Goal: Communication & Community: Answer question/provide support

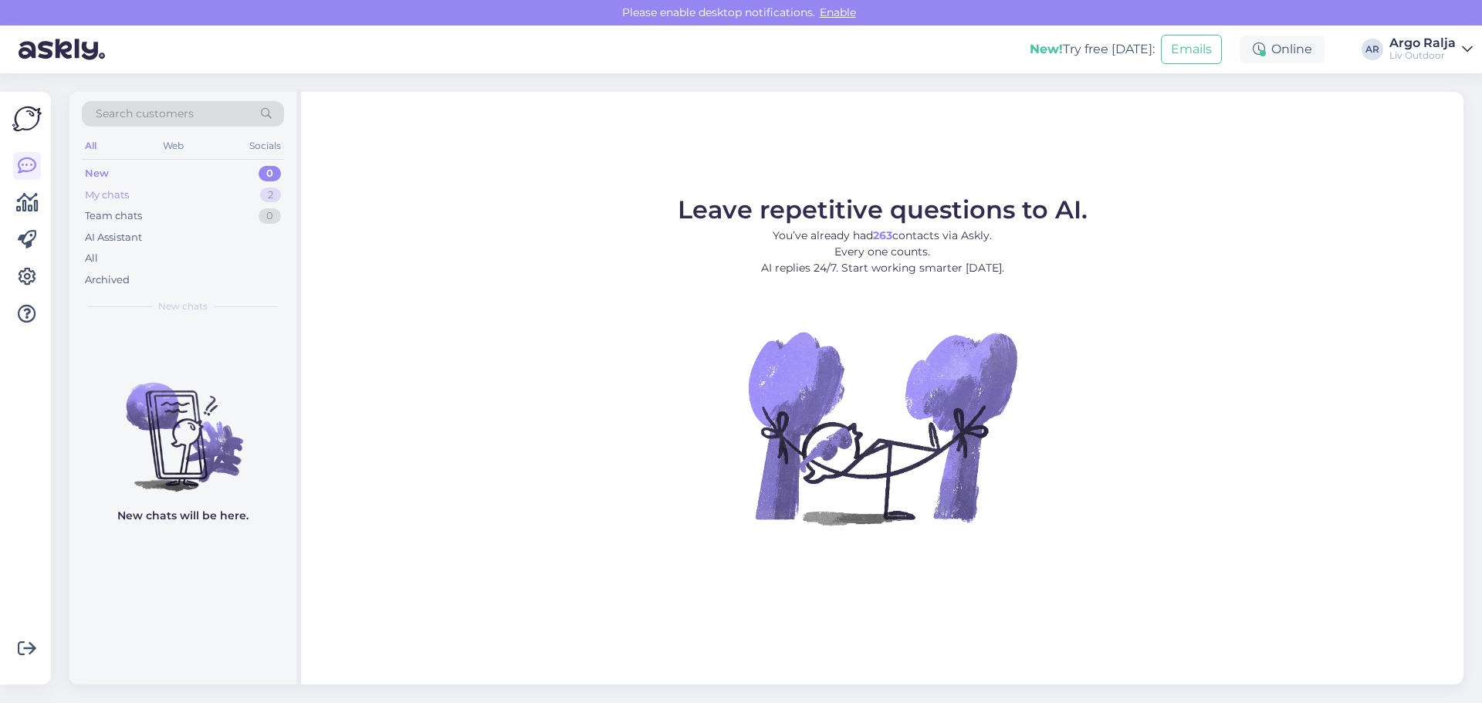
click at [129, 188] on div "My chats" at bounding box center [107, 195] width 44 height 15
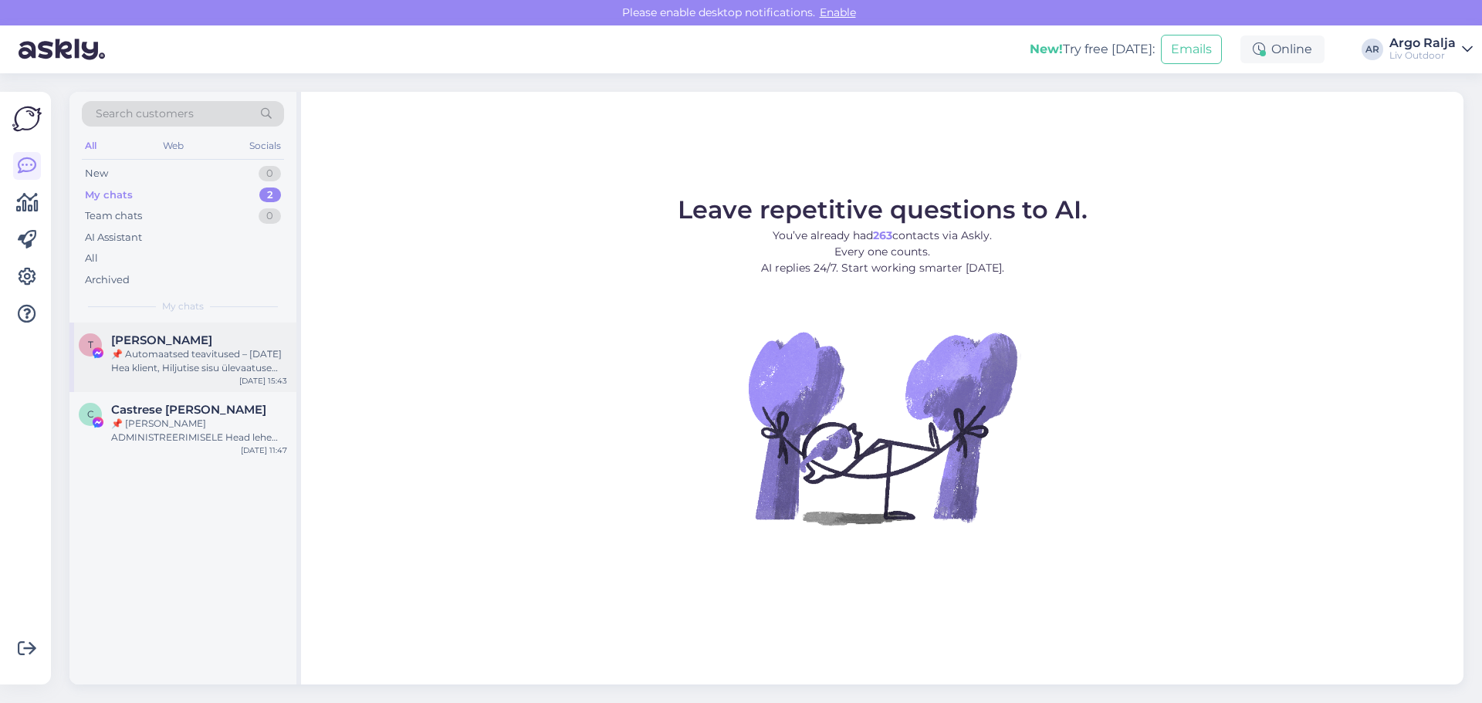
click at [181, 361] on div "📌 Automaatsed teavitused – [DATE] Hea klient, Hiljutise sisu ülevaatuse käigus …" at bounding box center [199, 361] width 176 height 28
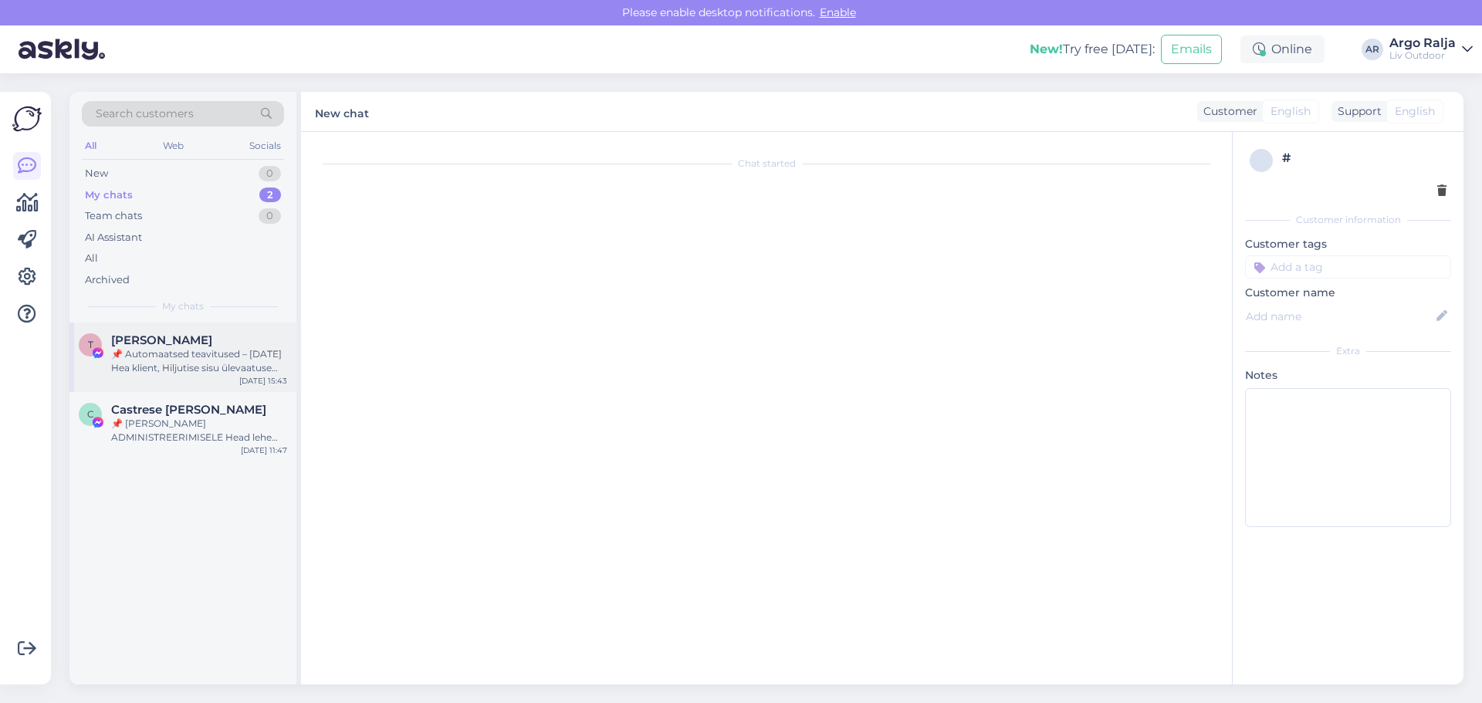
scroll to position [32, 0]
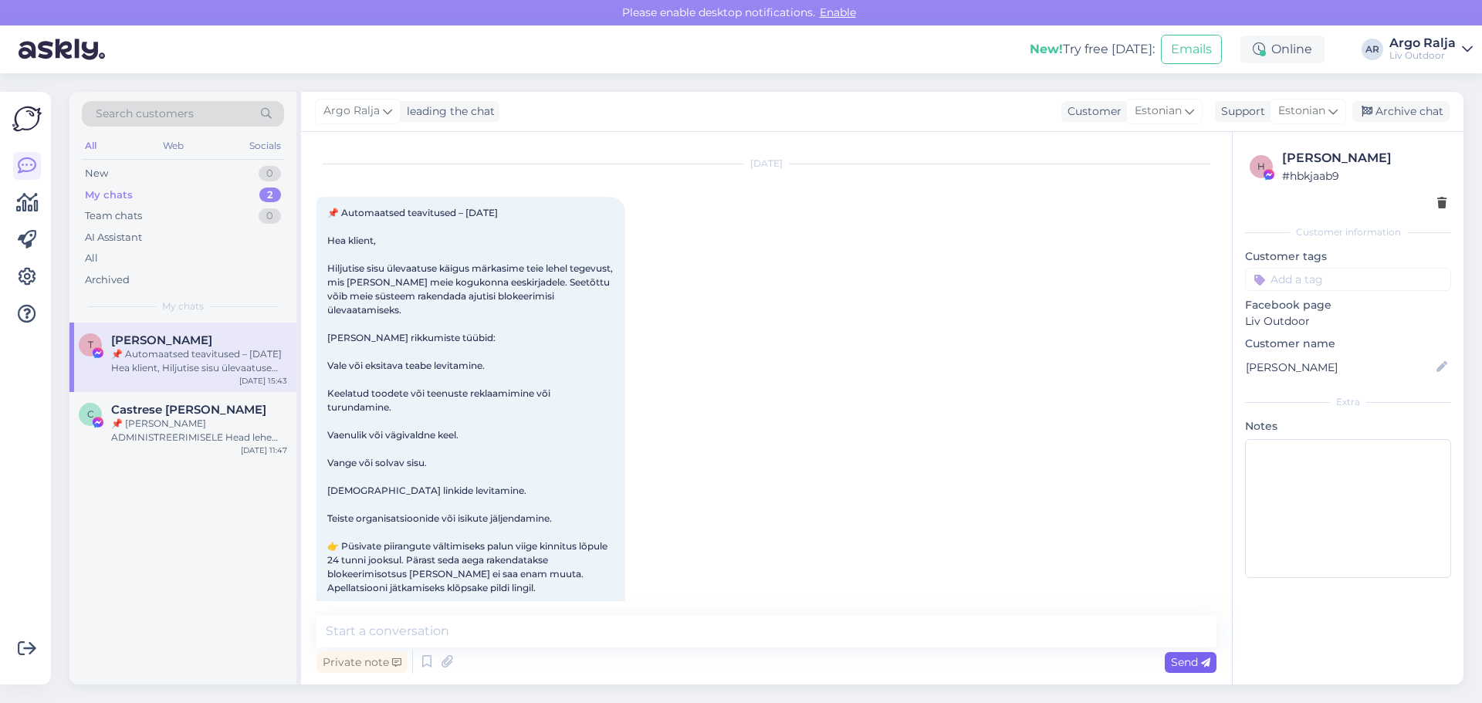
click at [1177, 669] on div "Send" at bounding box center [1191, 662] width 52 height 21
click at [167, 435] on div "📌 [PERSON_NAME] ADMINISTREERIMISELE Head lehe administraatorid Regulaarse üleva…" at bounding box center [199, 431] width 176 height 28
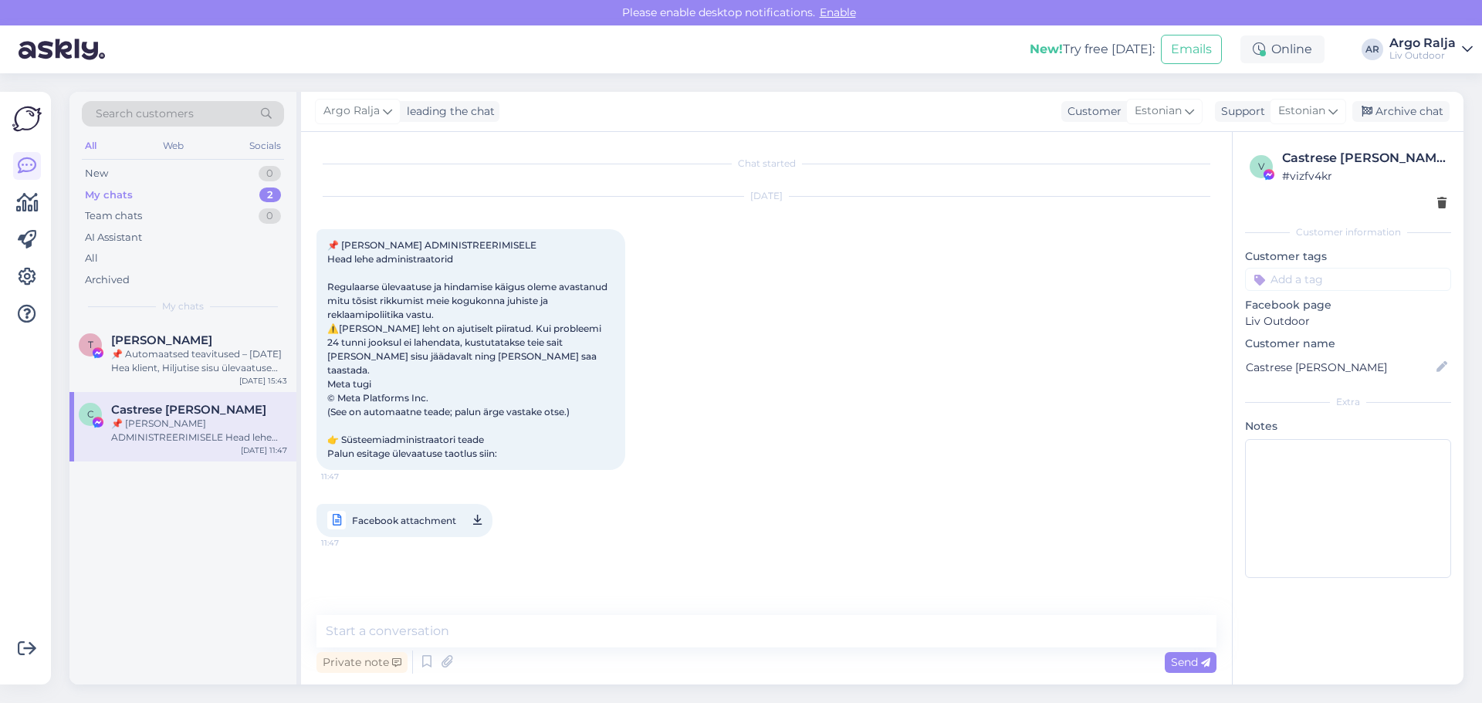
click at [121, 189] on div "My chats" at bounding box center [109, 195] width 48 height 15
click at [766, 630] on textarea at bounding box center [766, 631] width 900 height 32
click at [107, 213] on div "Team chats" at bounding box center [113, 215] width 57 height 15
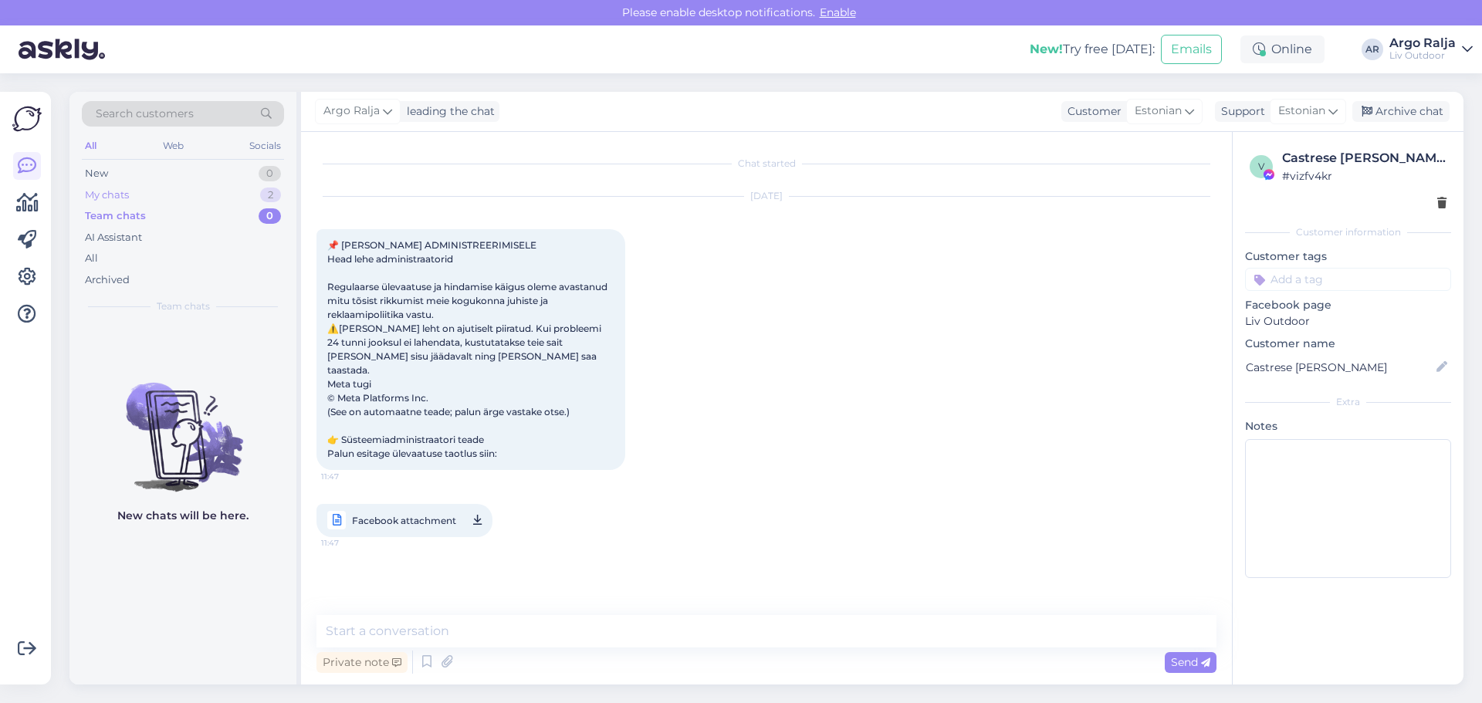
click at [104, 192] on div "My chats" at bounding box center [107, 195] width 44 height 15
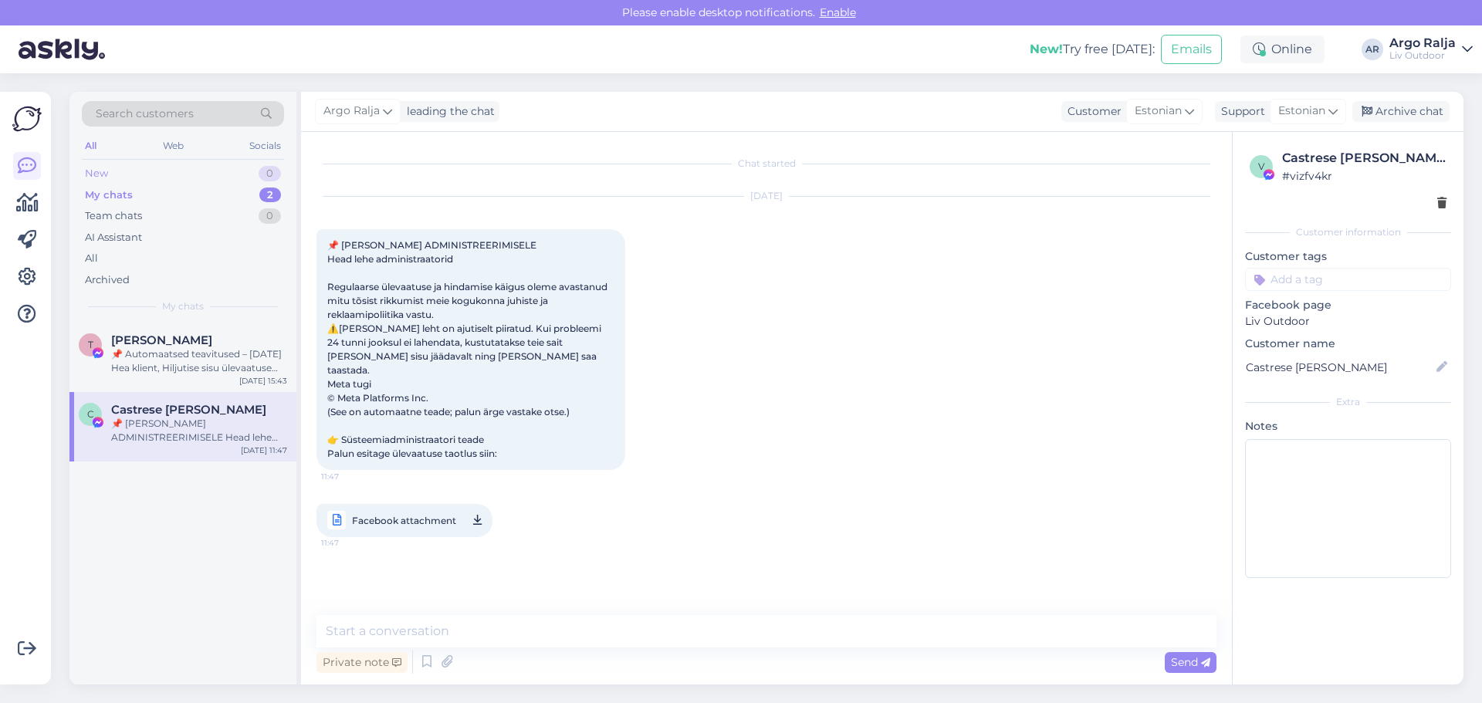
click at [105, 168] on div "New" at bounding box center [96, 173] width 23 height 15
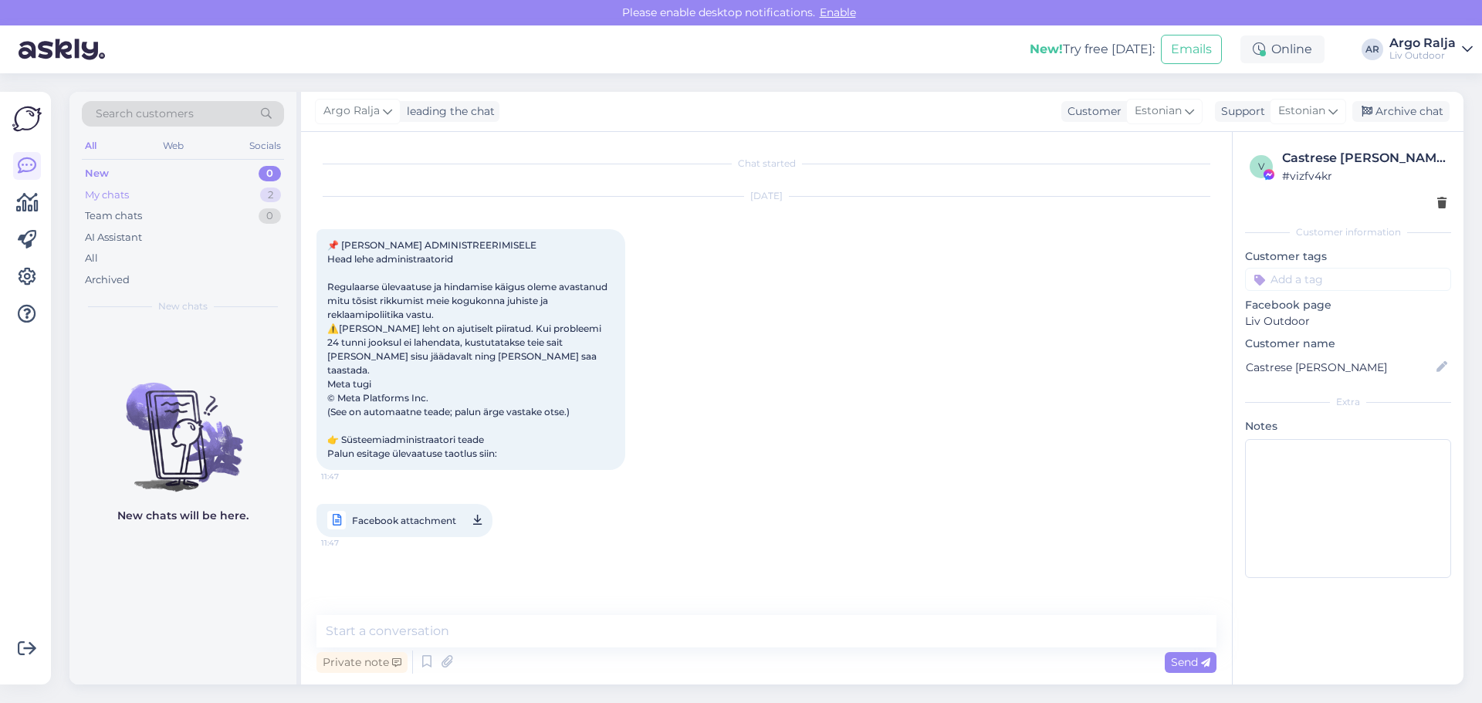
click at [268, 193] on div "2" at bounding box center [270, 195] width 21 height 15
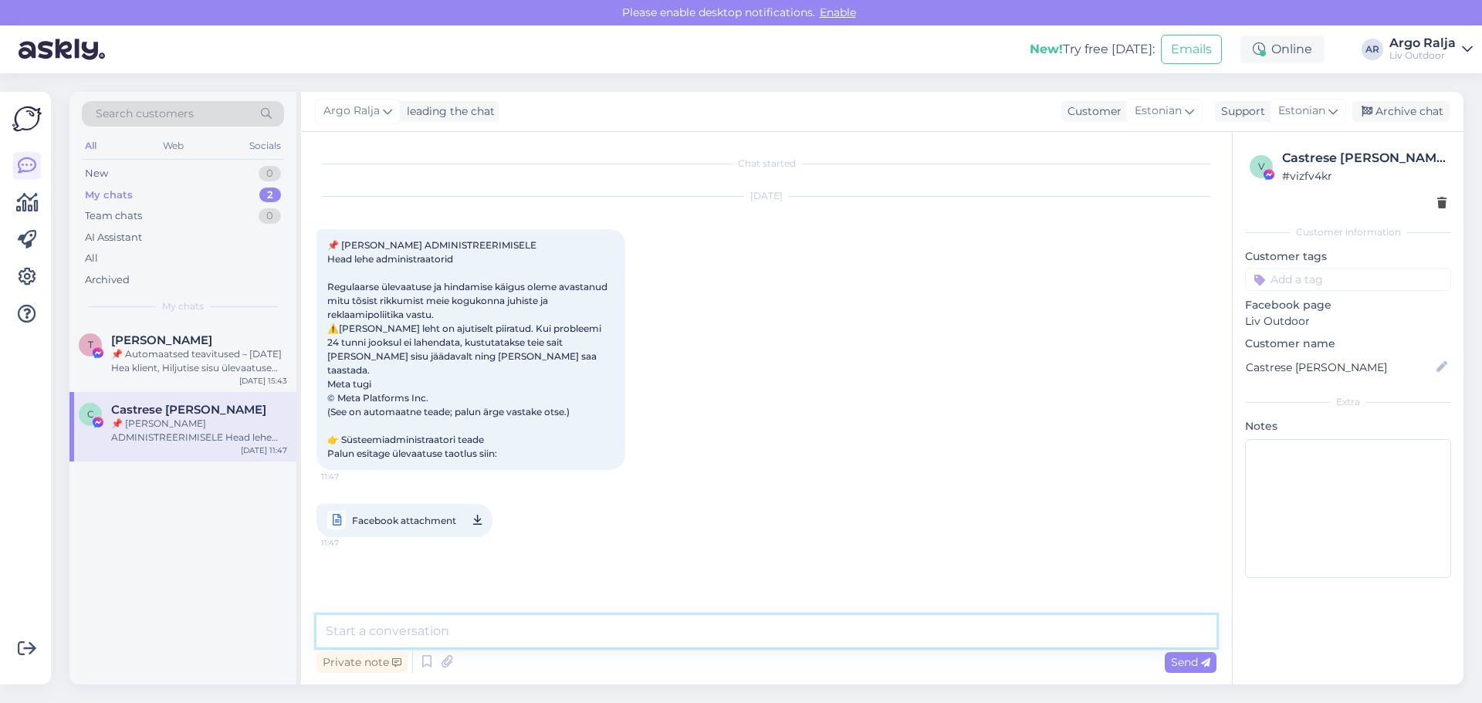
click at [538, 633] on textarea at bounding box center [766, 631] width 900 height 32
click at [88, 260] on div "All" at bounding box center [91, 258] width 13 height 15
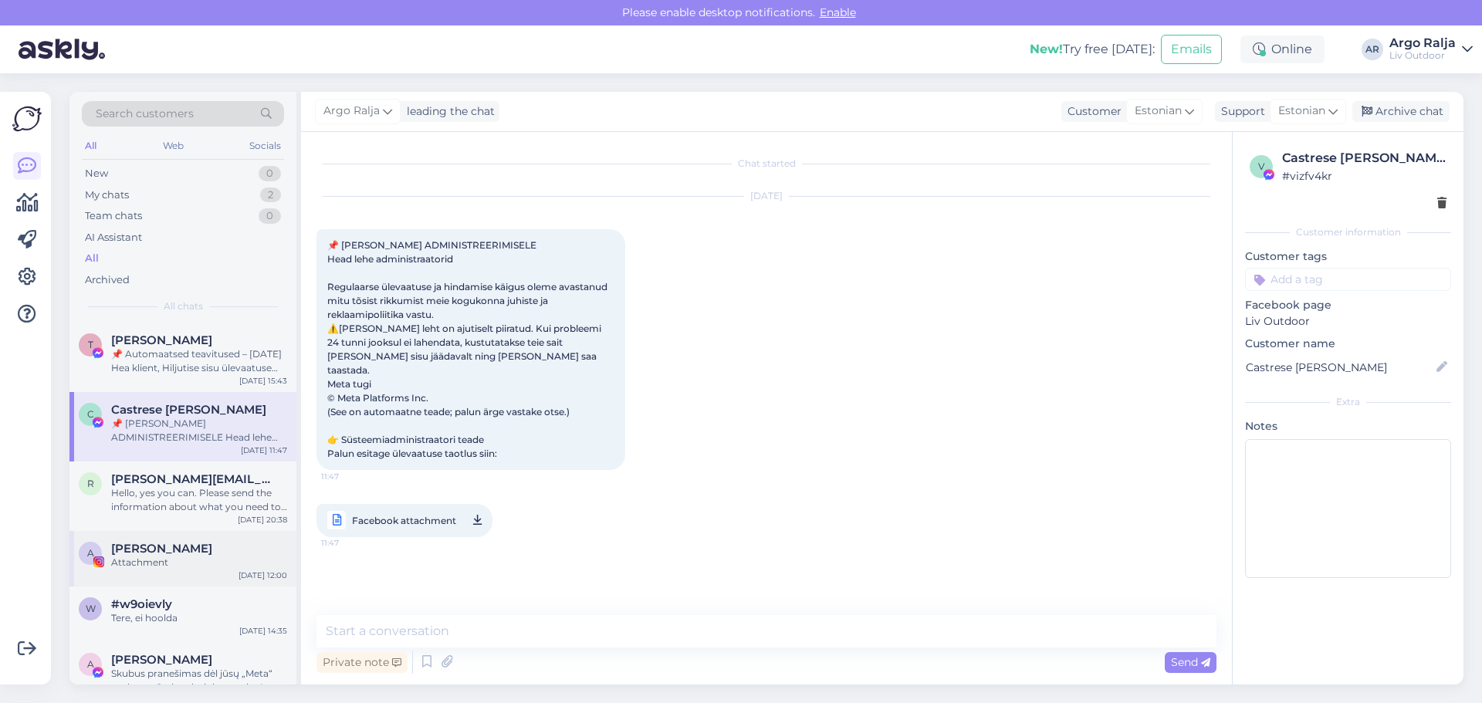
click at [169, 558] on div "Attachment" at bounding box center [199, 563] width 176 height 14
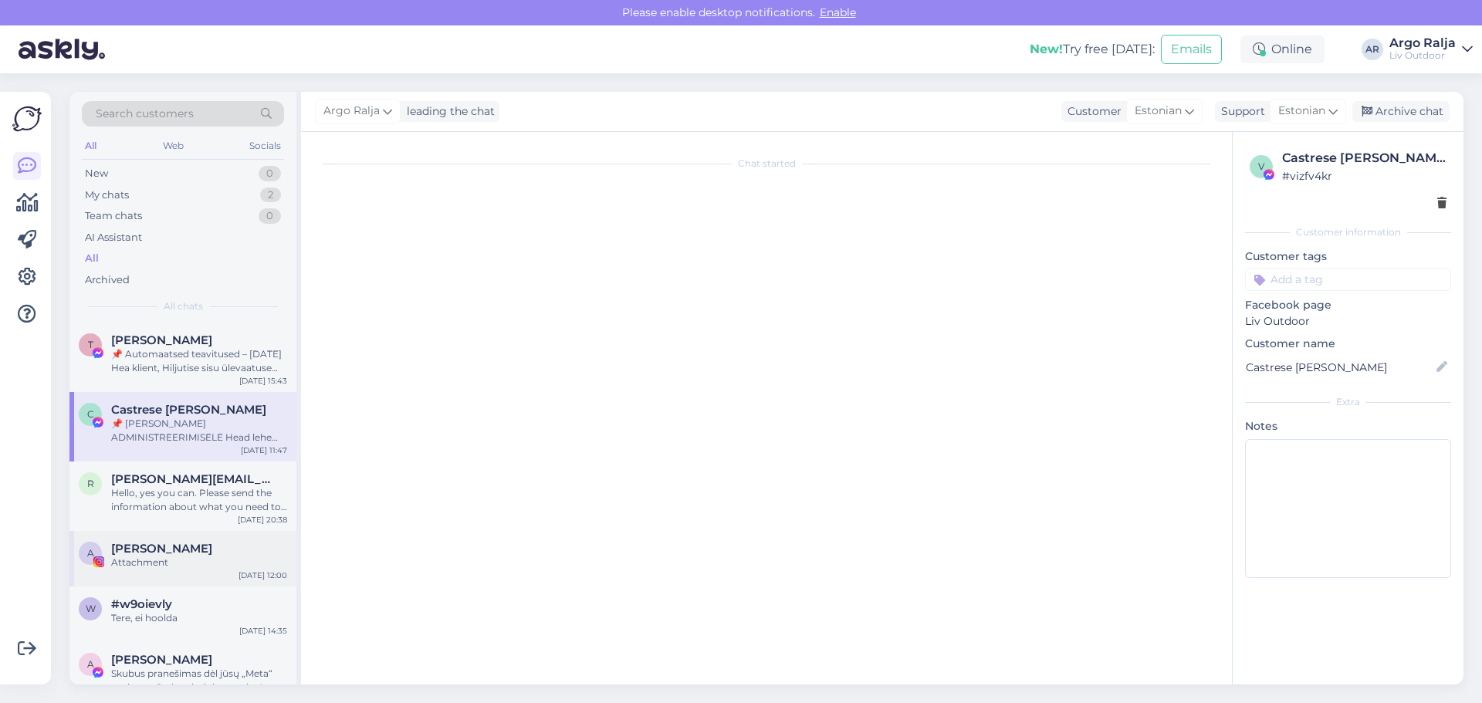
scroll to position [482, 0]
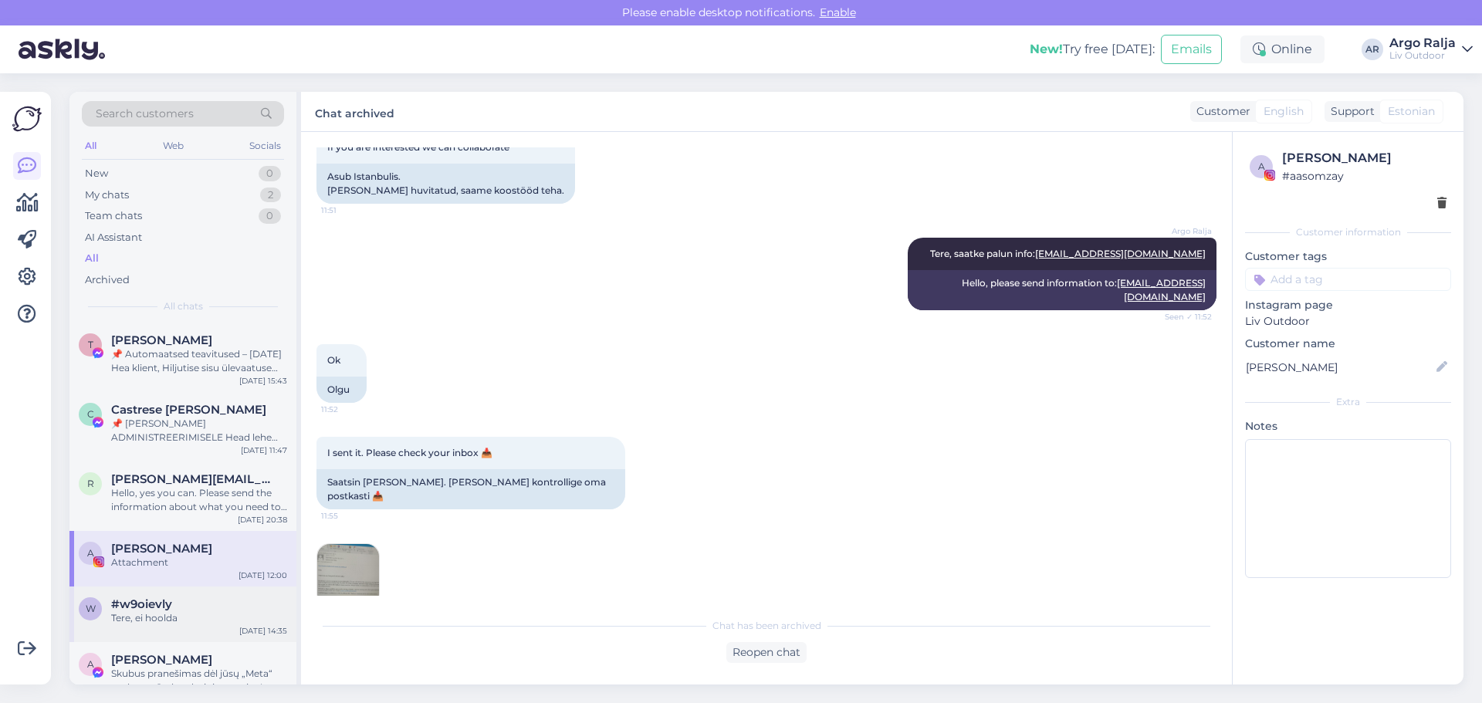
click at [189, 612] on div "Tere, ei hoolda" at bounding box center [199, 618] width 176 height 14
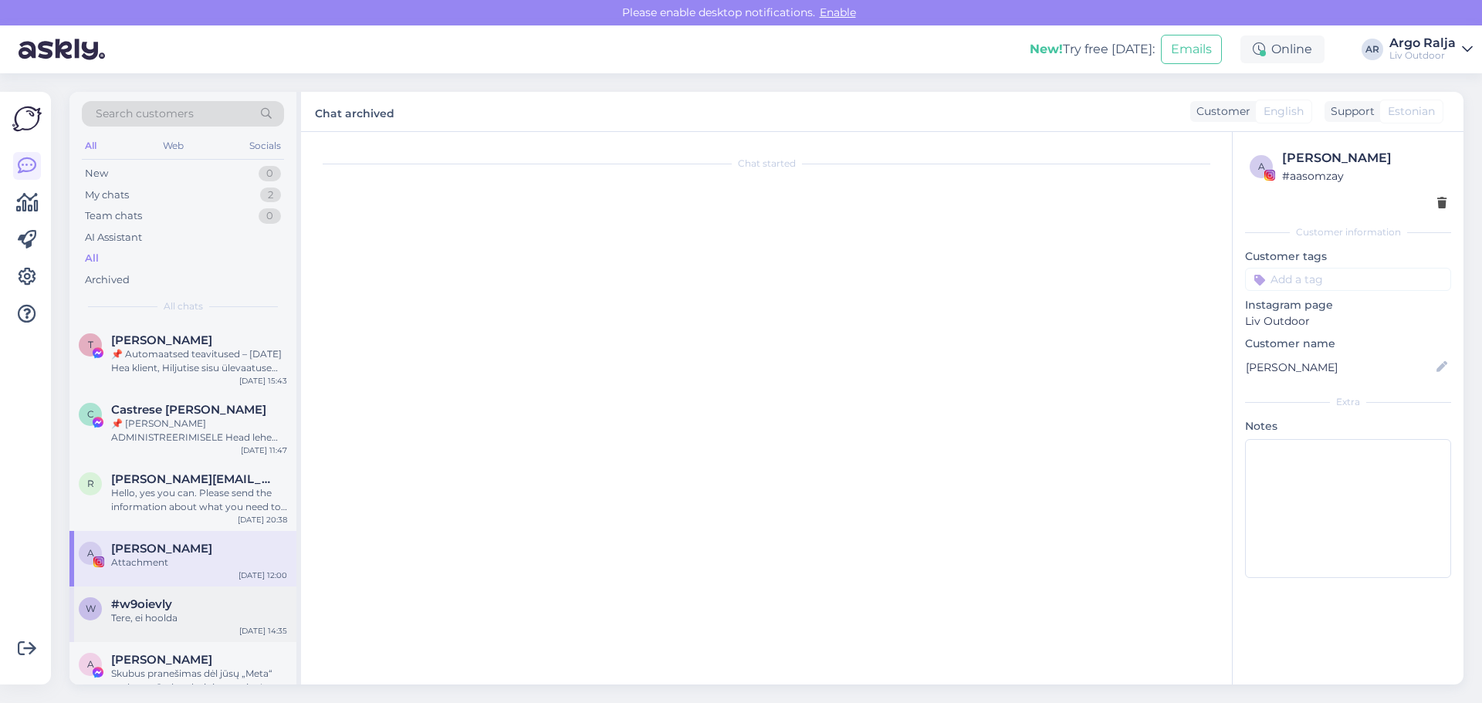
scroll to position [0, 0]
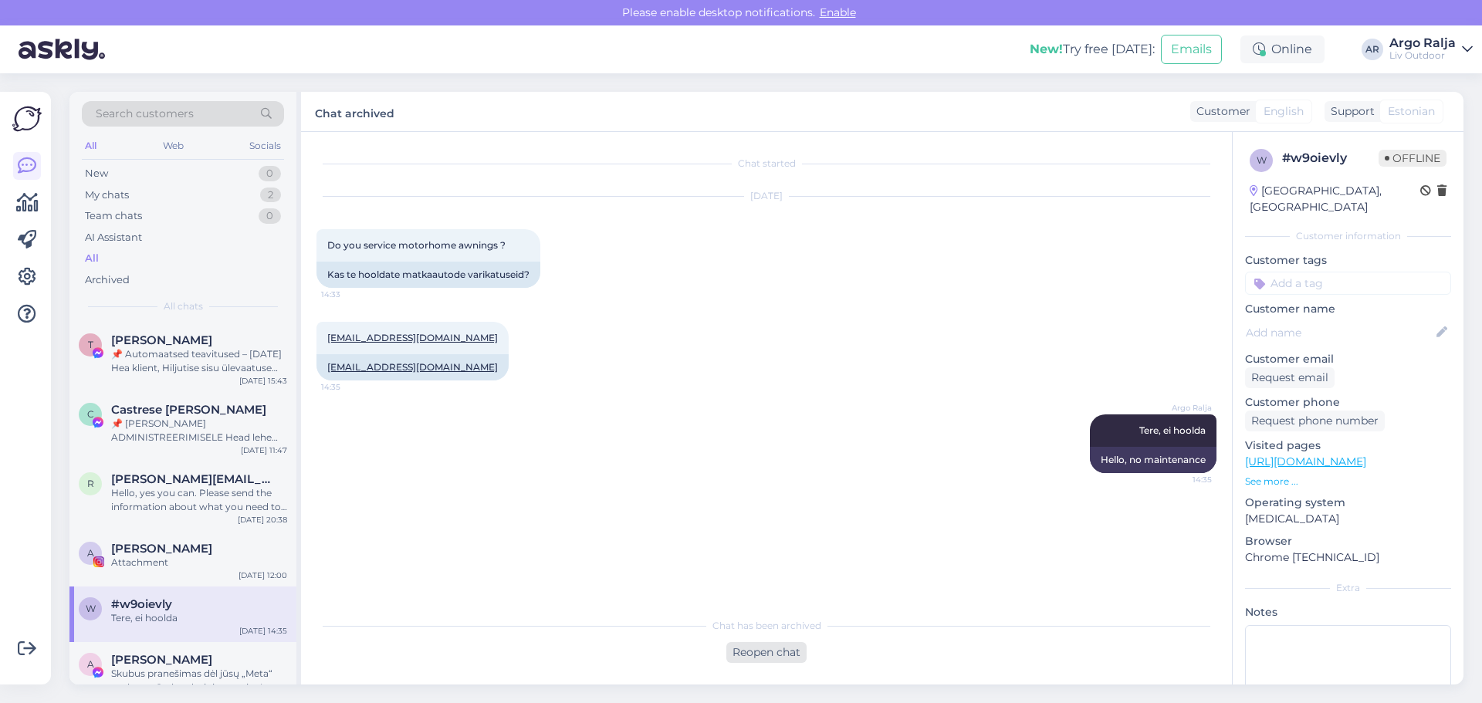
click at [753, 656] on div "Reopen chat" at bounding box center [766, 652] width 80 height 21
click at [753, 656] on div "English to Estonian Take over the chat" at bounding box center [767, 649] width 140 height 28
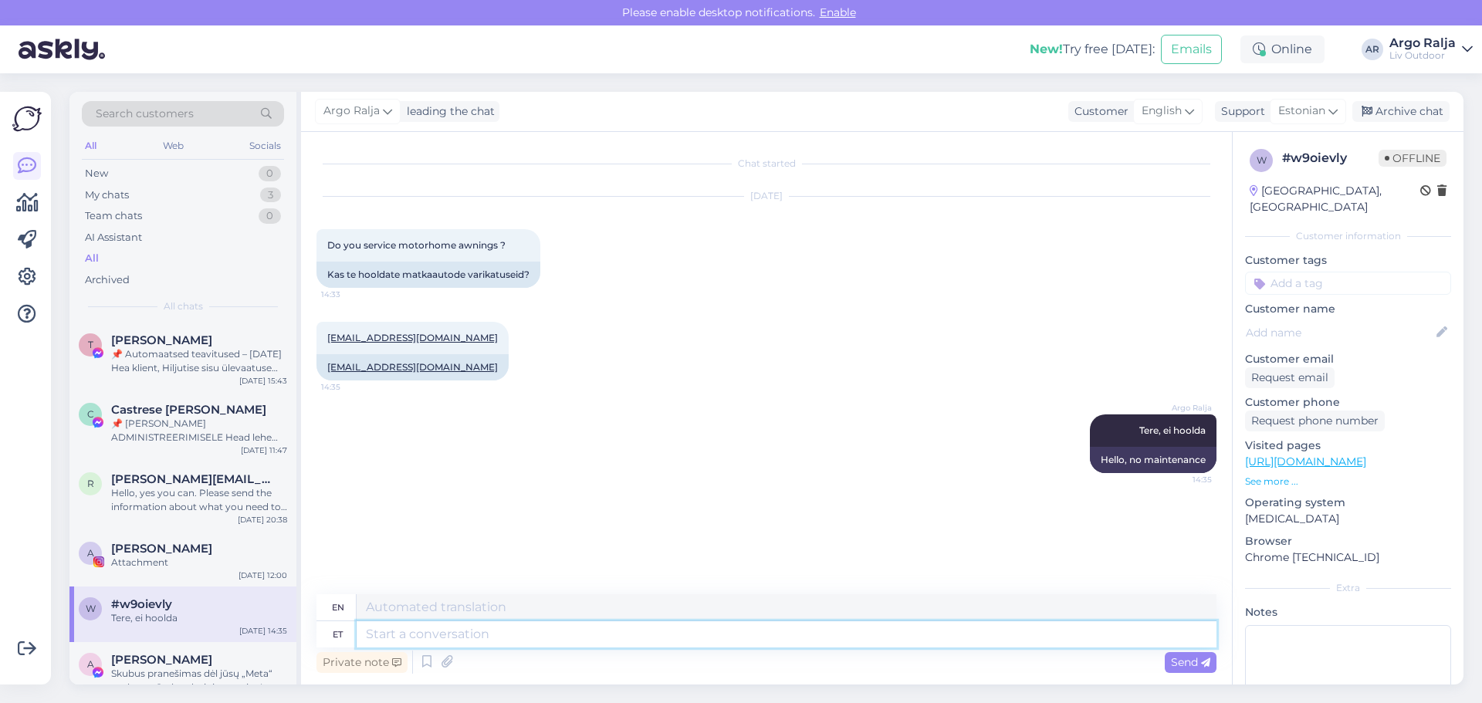
click at [653, 641] on textarea at bounding box center [787, 634] width 860 height 26
click at [513, 637] on textarea at bounding box center [787, 634] width 860 height 26
type textarea "Jah"
type textarea "Yes"
type textarea "Jah tel"
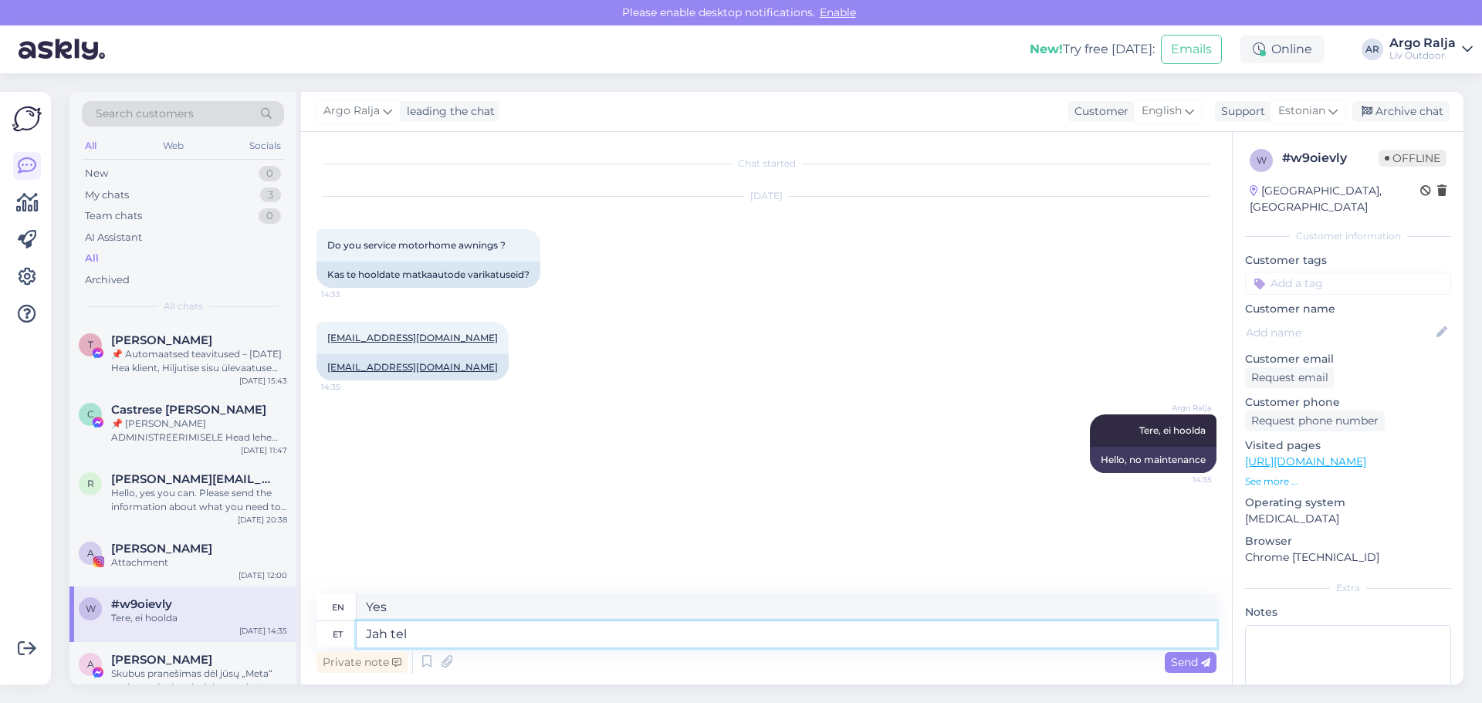
type textarea "Yes on the phone"
type textarea "J"
type textarea "Yes"
type textarea "Jah"
type textarea "Yes"
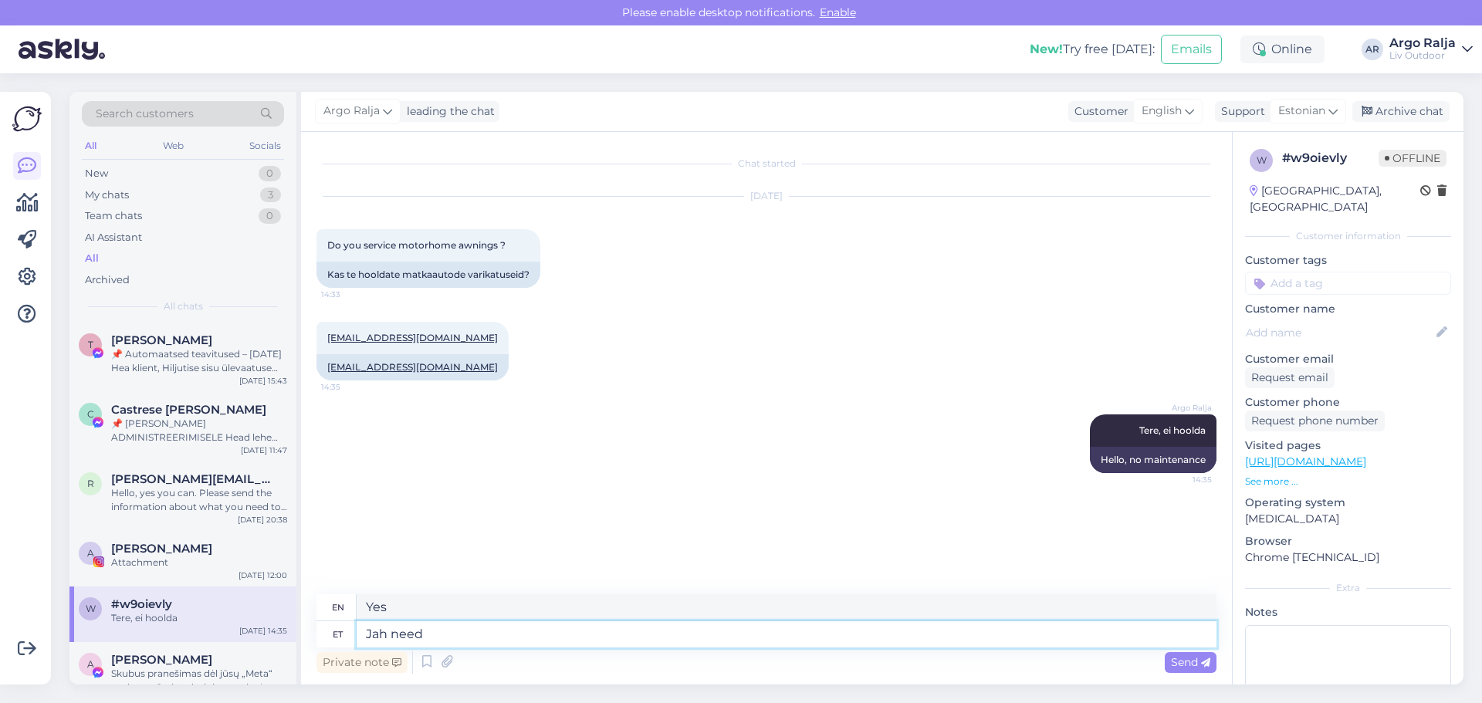
type textarea "Jah need"
type textarea "Yes, these"
type textarea "Jah need on s"
type textarea "Yes, they are."
type textarea "Jah need on saabumas"
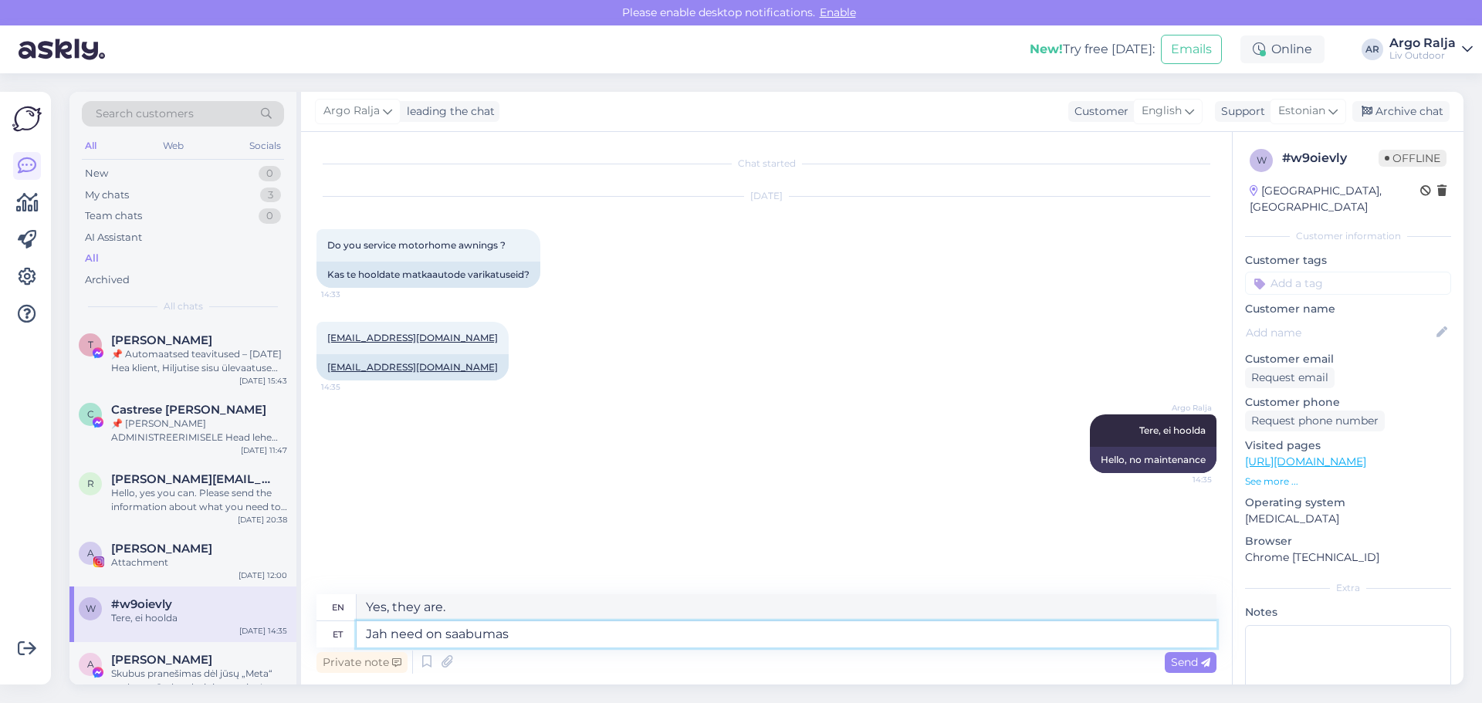
type textarea "Yes, they are arriving."
type textarea "Jah need on saabumas lattu"
type textarea "Yes, they are arriving in stock."
type textarea "Jah need on saabumas lattu 5"
type textarea "Yes, they are arriving in stock 5"
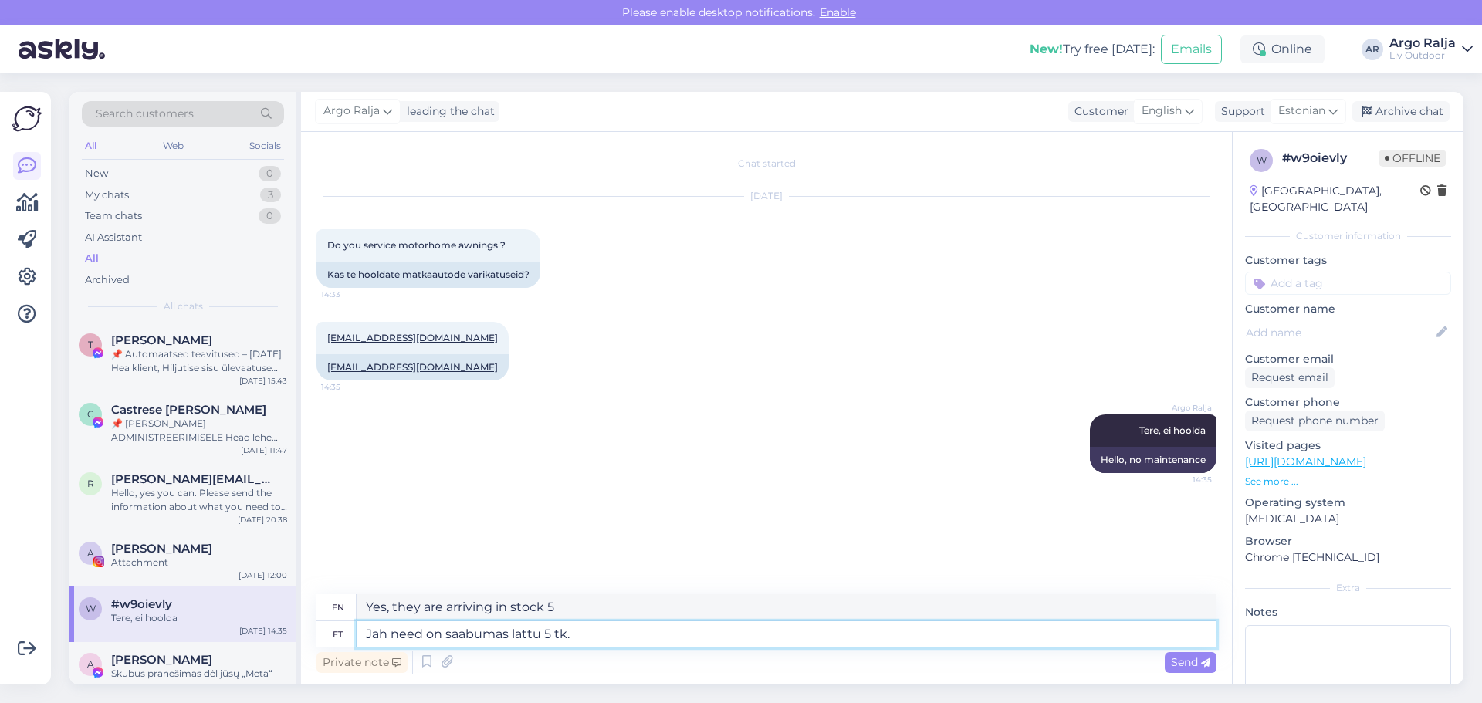
type textarea "Jah need on saabumas lattu 5 tk."
type textarea "Yes, they are arriving in stock in 5 pieces."
type textarea "Jah need on saabumas lattu 5 tk. eeldata"
type textarea "Yes, they are arriving in stock, 5 pcs. expected"
type textarea "Jah need on saabumas lattu 5 tk. eeldatavat saabumisaega"
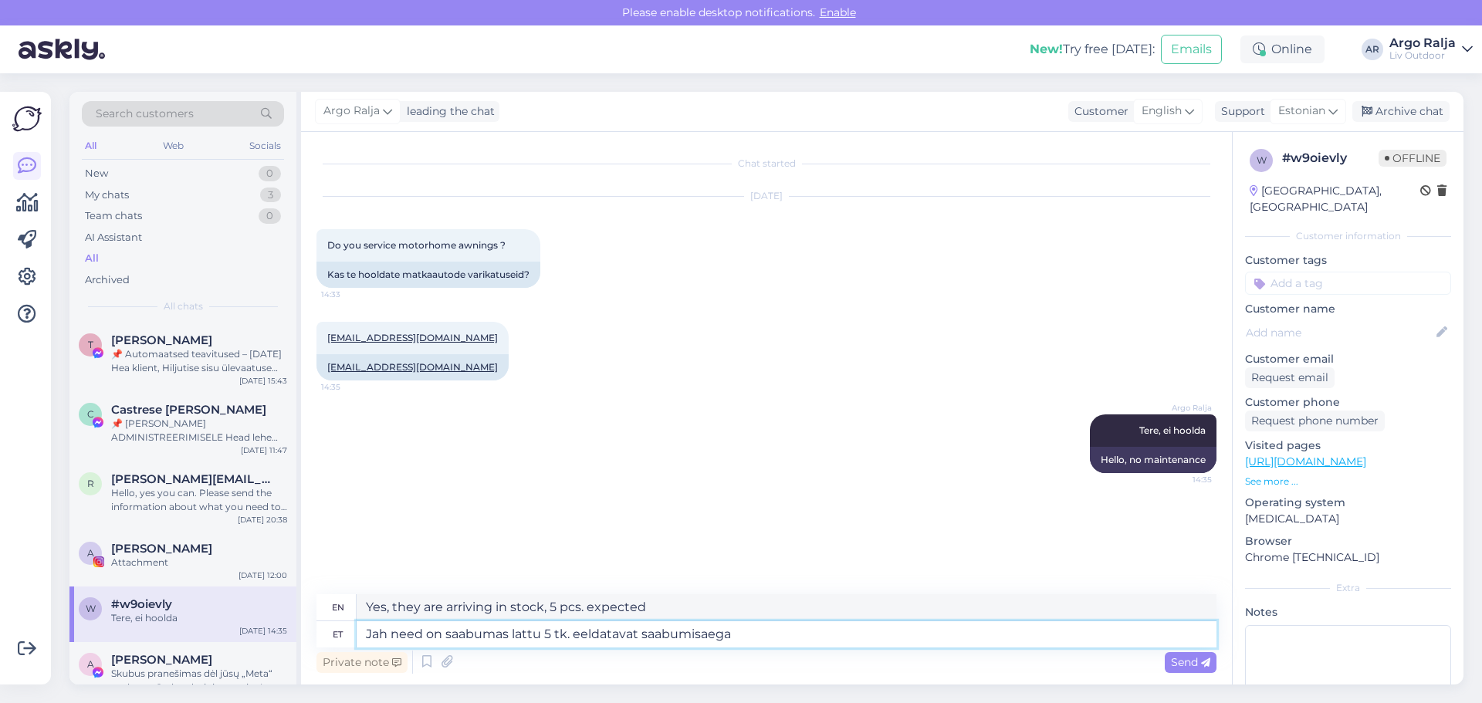
type textarea "Yes, they are arriving in stock 5 pcs. expected arrival time"
type textarea "Jah need on saabumas lattu 5 tk. eeldatavat saabumisaega näitab"
type textarea "Yes, they are arriving in stock 5 pcs. the estimated arrival time shows"
type textarea "Jah need on saabumas lattu 5 tk. eeldatavat saabumisaega näitab [DATE]"
type textarea "Yes, they are arriving in stock 5 pcs. expected arrival time is [DATE]"
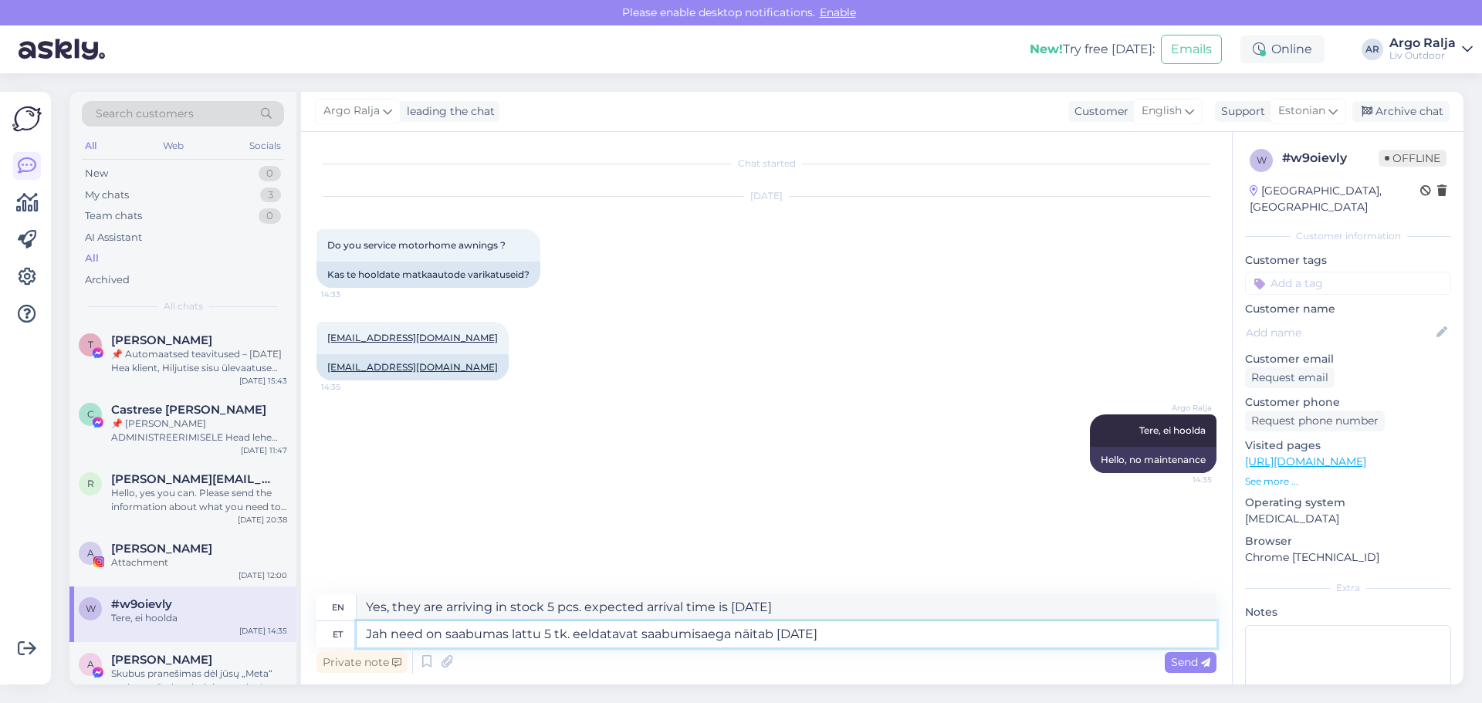
click at [540, 630] on textarea "Jah need on saabumas lattu 5 tk. eeldatavat saabumisaega näitab [DATE]" at bounding box center [787, 634] width 860 height 26
type textarea "Jah need on saabumas lattu pä 5 tk. eeldatavat saabumisaega näitab [DATE]"
type textarea "Yes, they are arriving in stock in 5 pieces. The estimated arrival time is [DAT…"
type textarea "Jah need on saabumas lattu päevitustoole 5 tk. eeldatavat saabumisaega näitab […"
type textarea "Yes, they are arriving in stock, 5 sun loungers. The estimated arrival time is …"
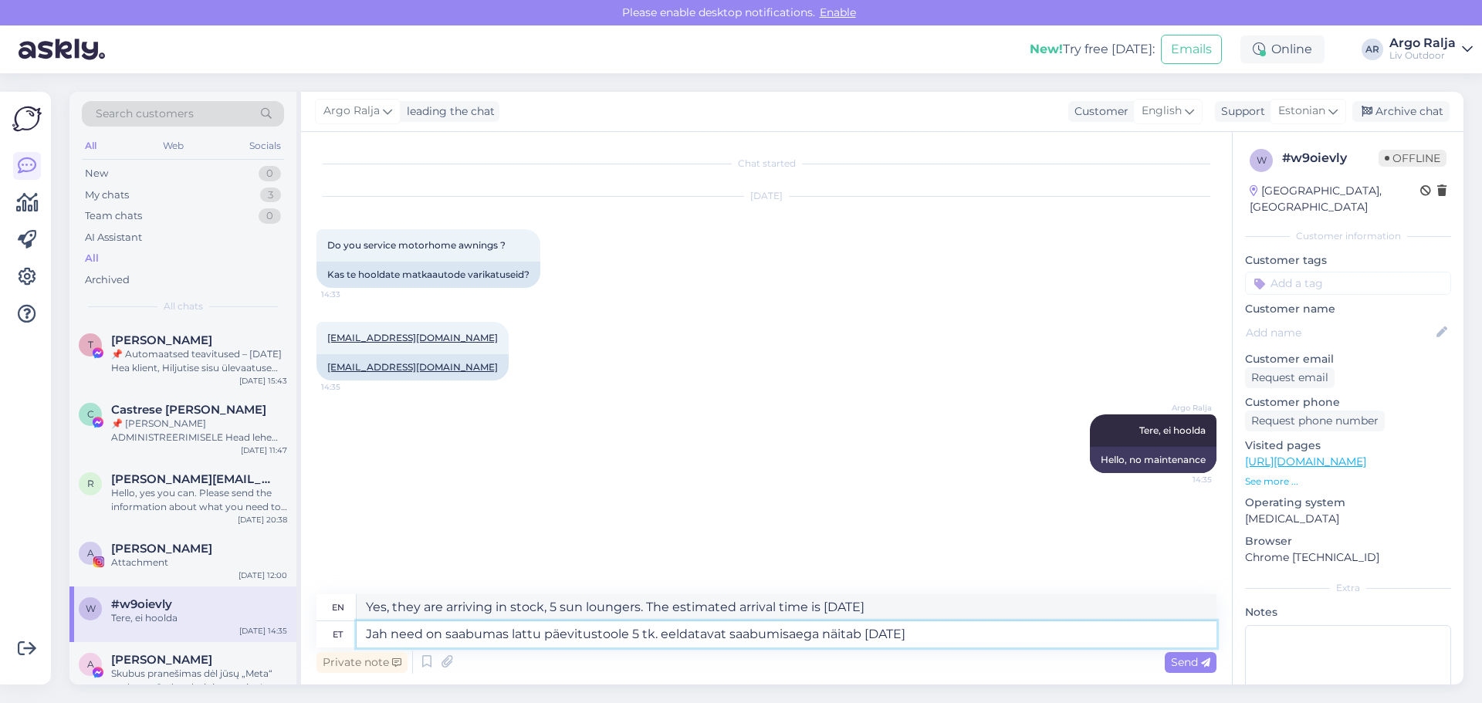
click at [661, 628] on textarea "Jah need on saabumas lattu päevitustoole 5 tk. eeldatavat saabumisaega näitab […" at bounding box center [787, 634] width 860 height 26
type textarea "Jah need on saabumas lattu päevitustoole 5 tk. ja eeldatavat saabumisaega näita…"
type textarea "Yes, they are arriving in stock, 5 sun loungers, and the expected arrival time …"
type textarea "Jah need on saabumas lattu päevitustoole 5 tk. ja kaheseid diivaneid eeldatavat…"
type textarea "Yes, they are arriving in stock, 5 sun loungers and two sofas, the expected arr…"
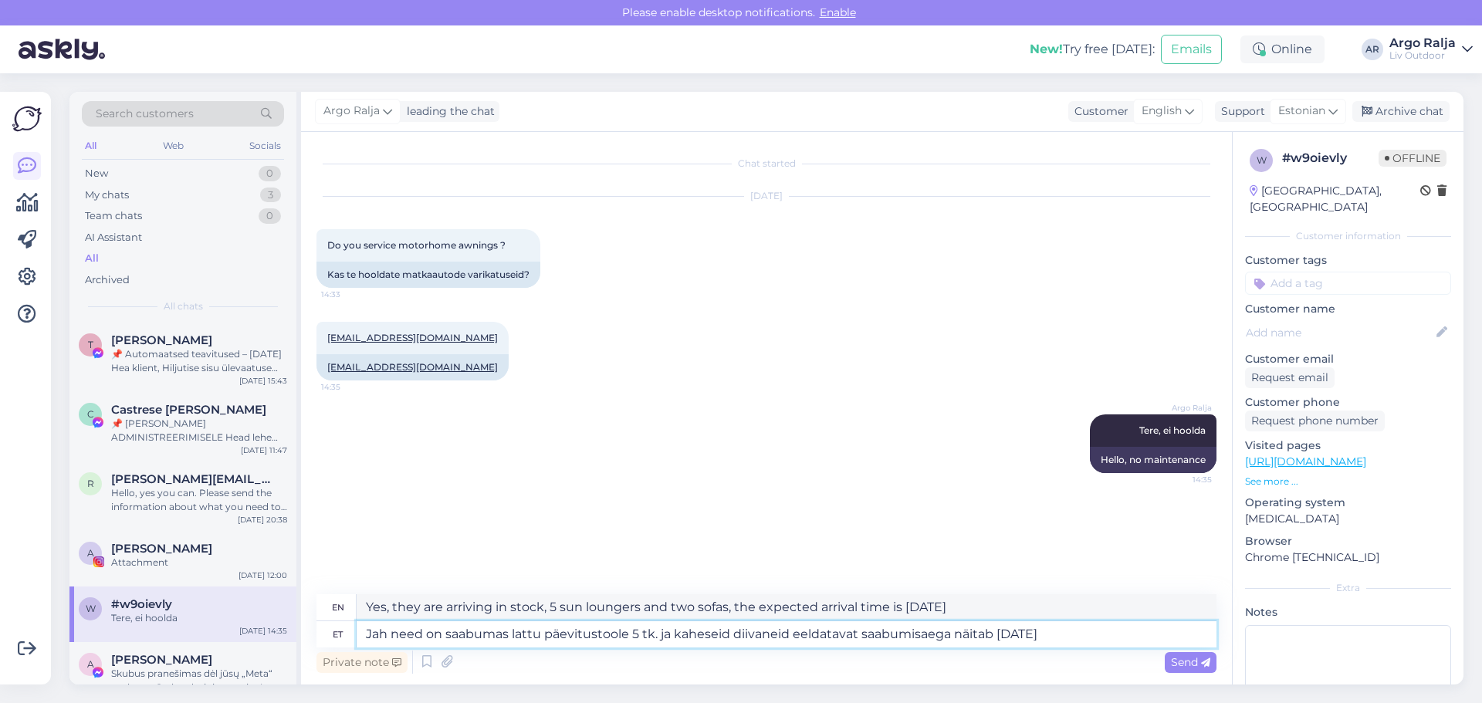
type textarea "Jah need on saabumas lattu päevitustoole 5 tk. ja kaheseid diivaneid 4eeldatava…"
type textarea "Yes, they are arriving in stock, 5 sun loungers and 4 double sofas, expected ar…"
type textarea "Jah need on saabumas lattu päevitustoole 5 tk. ja kaheseid diivaneid 4 tk.eelda…"
type textarea "Yes, they are arriving in the warehouse, 5 sun loungers and 4 double sofas, the…"
type textarea "Jah need on saabumas lattu päevitustoole 5 tk. ja kaheseid diivaneid 4 tk. eeld…"
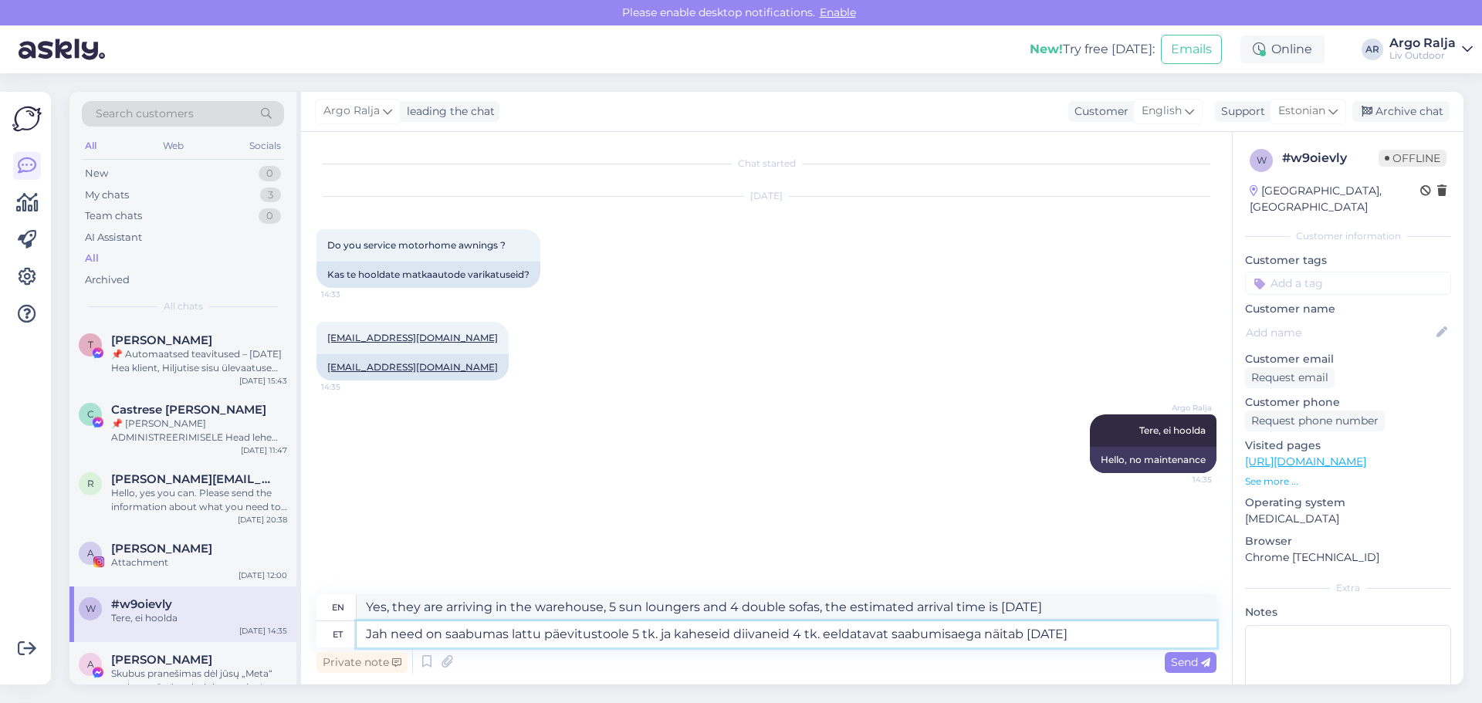
type textarea "Yes, they are arriving in stock, 5 sun loungers and 4 double sofas, expected ar…"
click at [1098, 630] on textarea "Jah need on saabumas lattu päevitustoole 5 tk. ja kaheseid diivaneid 4 tk. eeld…" at bounding box center [787, 634] width 860 height 26
click at [1013, 614] on textarea "Yes, they are arriving in stock, 5 sun loungers and 4 double sofas, expected ar…" at bounding box center [787, 607] width 860 height 26
click at [1124, 636] on textarea "Jah need on saabumas lattu päevitustoole 5 tk. ja kaheseid diivaneid 4 tk. eeld…" at bounding box center [787, 634] width 860 height 26
drag, startPoint x: 991, startPoint y: 604, endPoint x: 364, endPoint y: 624, distance: 627.0
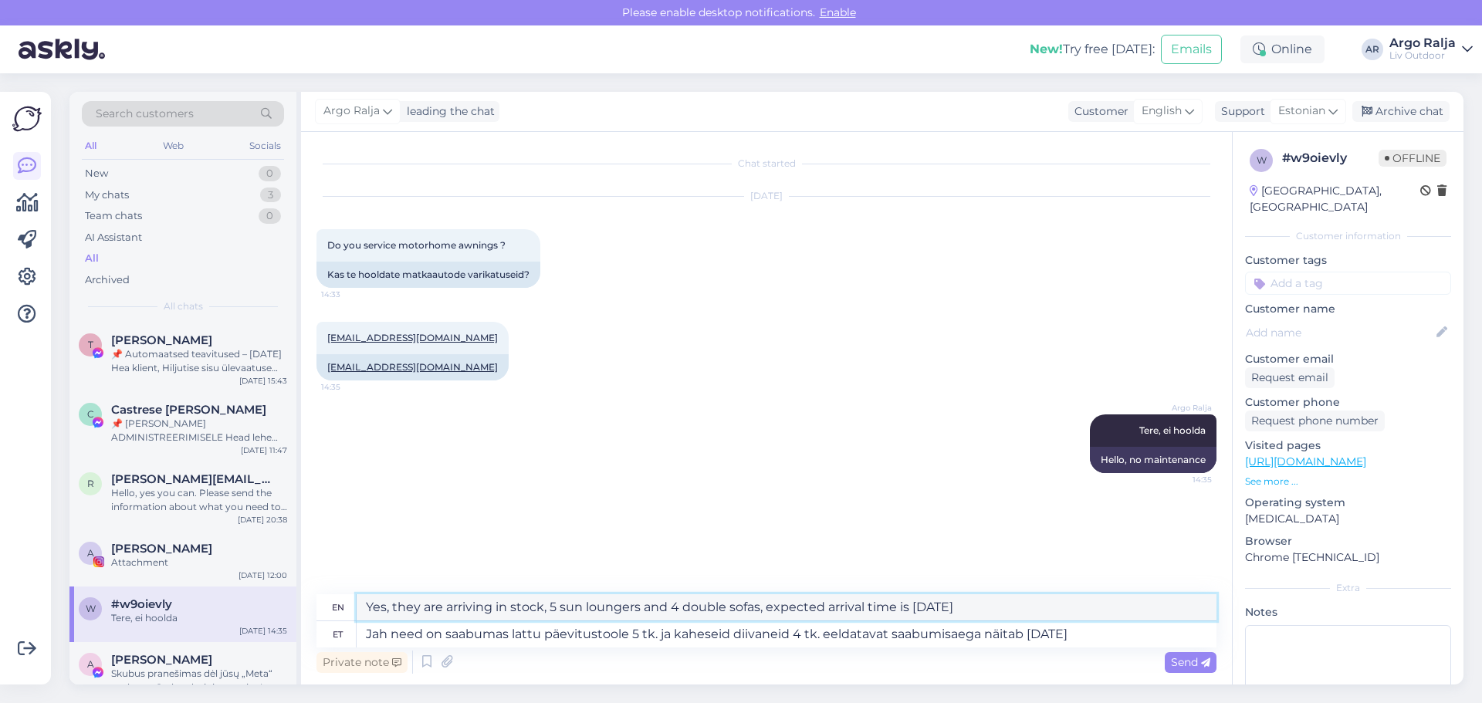
click at [357, 624] on div "en Yes, they are arriving in stock, 5 sun loungers and 4 double sofas, expected…" at bounding box center [766, 620] width 900 height 53
drag, startPoint x: 1128, startPoint y: 631, endPoint x: 367, endPoint y: 633, distance: 761.0
click at [367, 633] on textarea "Jah need on saabumas lattu päevitustoole 5 tk. ja kaheseid diivaneid 4 tk. eeld…" at bounding box center [787, 634] width 860 height 26
type textarea "Panin"
type textarea "I put"
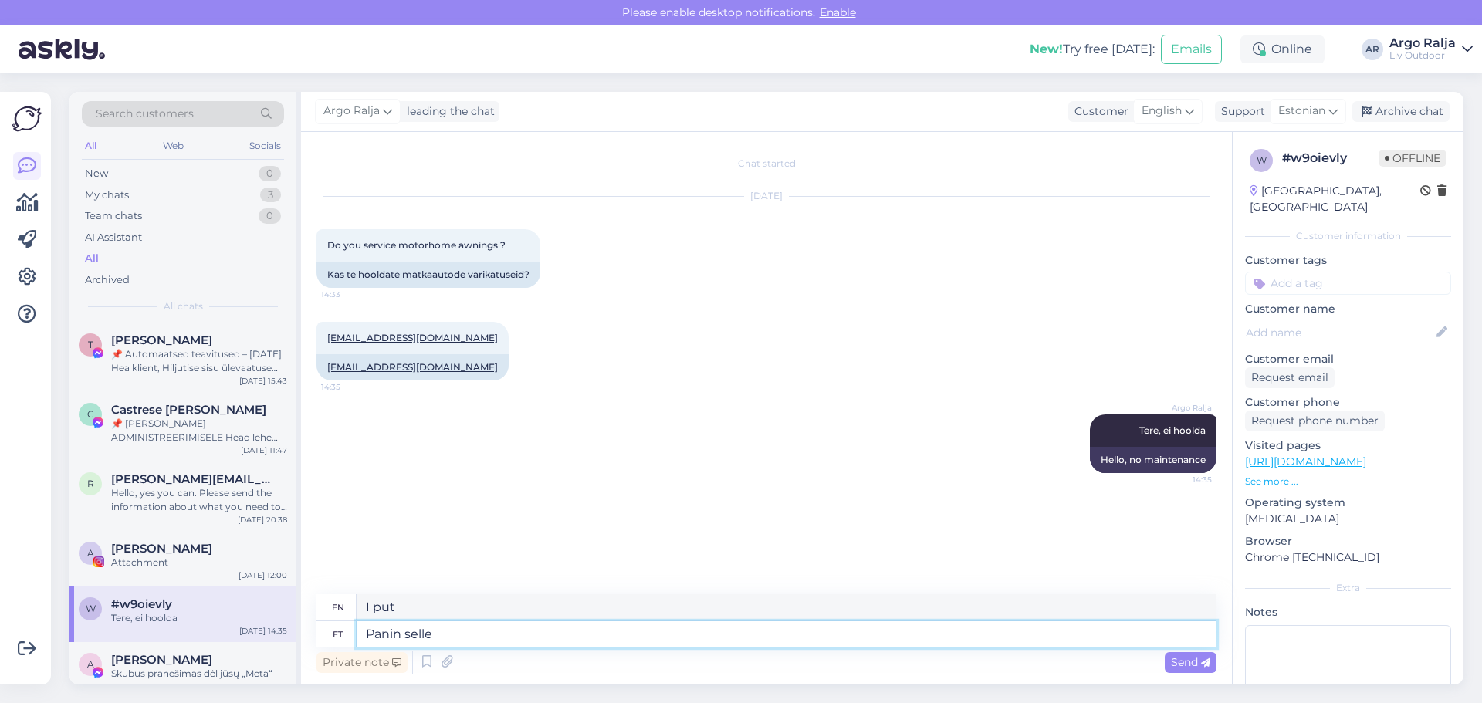
type textarea "Panin selle"
type textarea "I put it"
type textarea "Panin selle kirja"
type textarea "I wrote it down."
type textarea "Panin selle kirja"
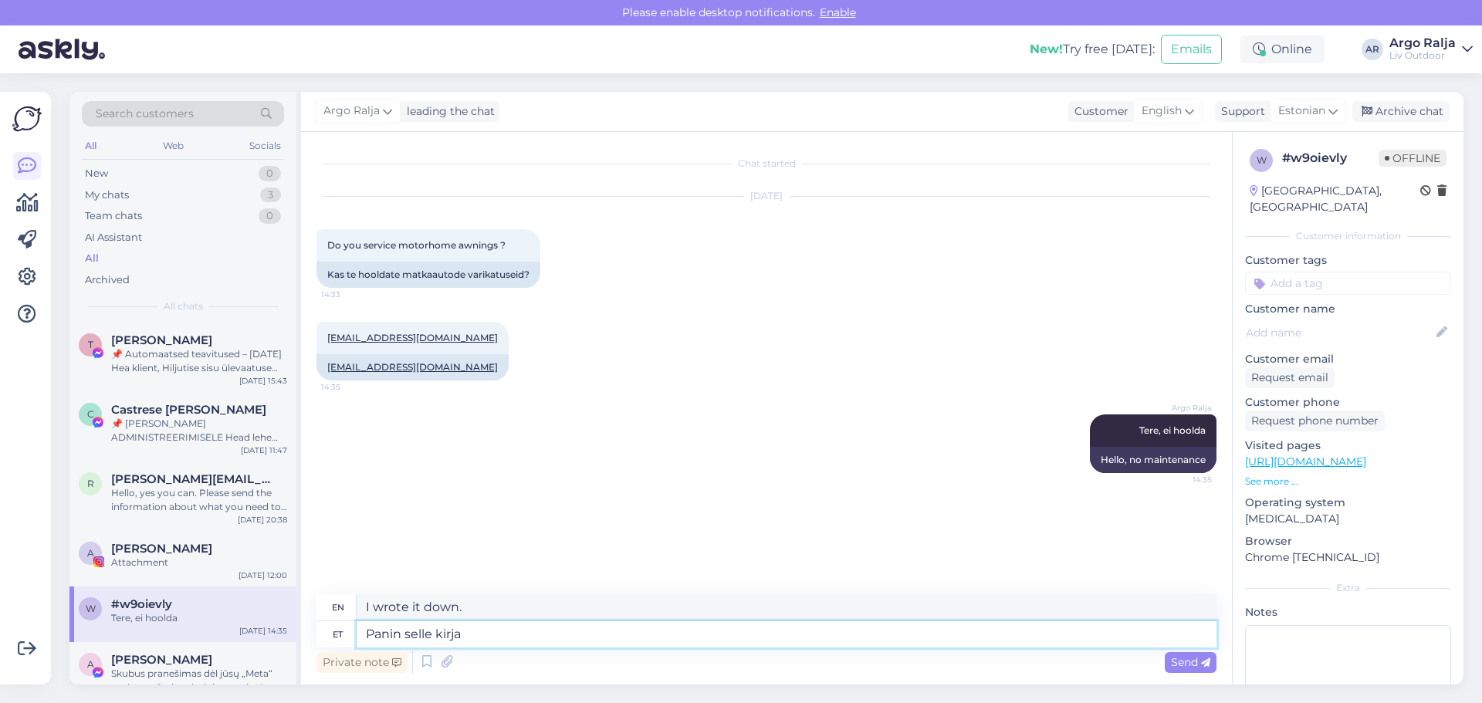
type textarea "I wrote this down."
type textarea "Panin selle"
type textarea "I put it"
type textarea "Panin"
type textarea "I put"
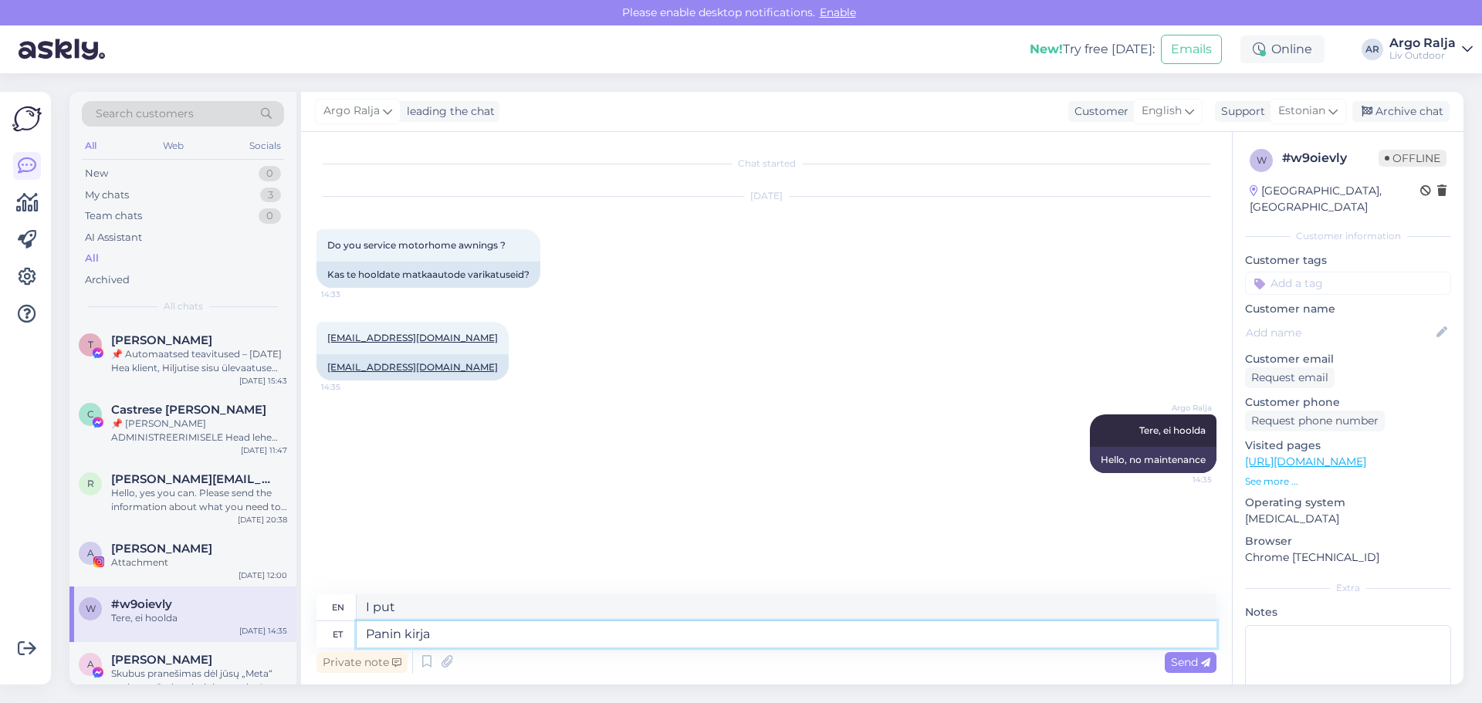
type textarea "Panin kirja"
type textarea "I wrote it down."
type textarea "Panin kirja ja i"
type textarea "I wrote it down and"
type textarea "Panin kirja ja igas"
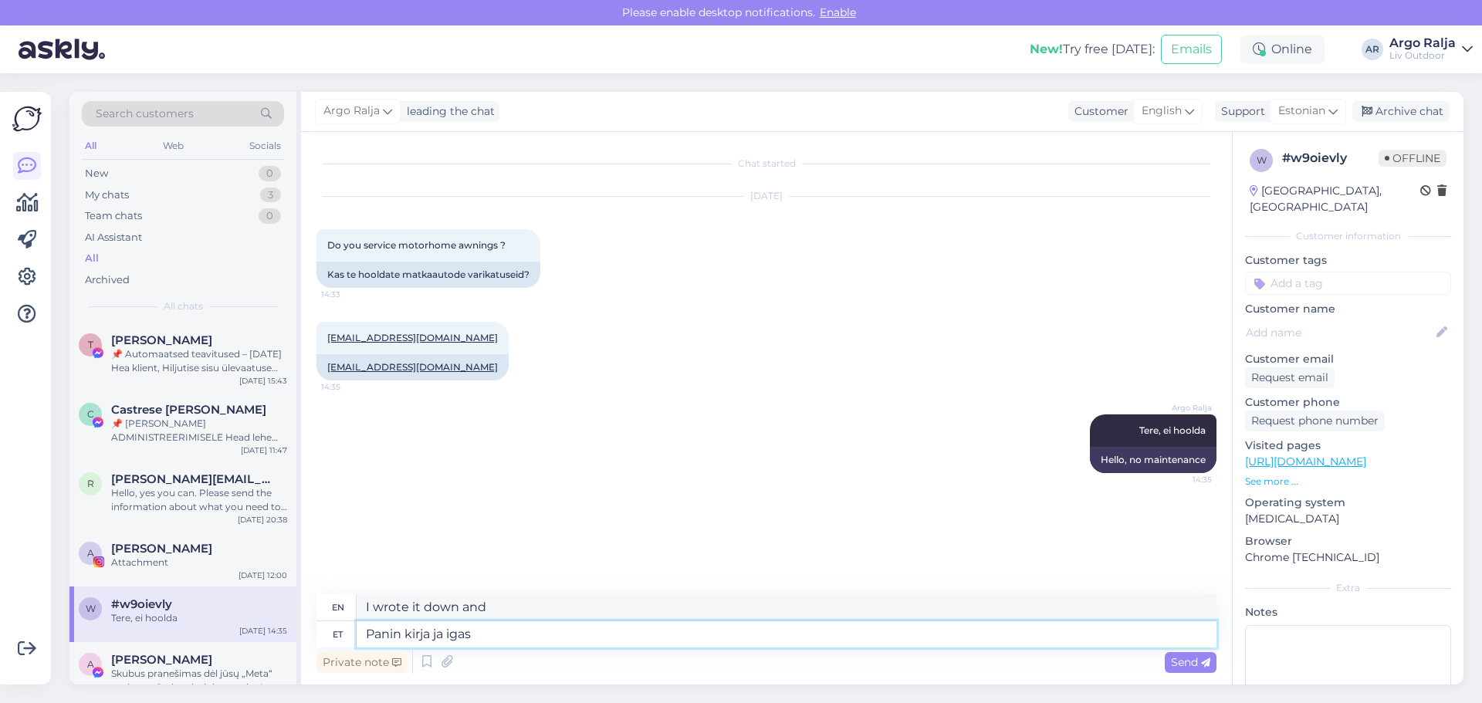
type textarea "I wrote it down and in every"
type textarea "Panin kirja ja iga"
type textarea "I wrote it down and every"
type textarea "Panin kirja ja igaks"
type textarea "I wrote it down and for everyone"
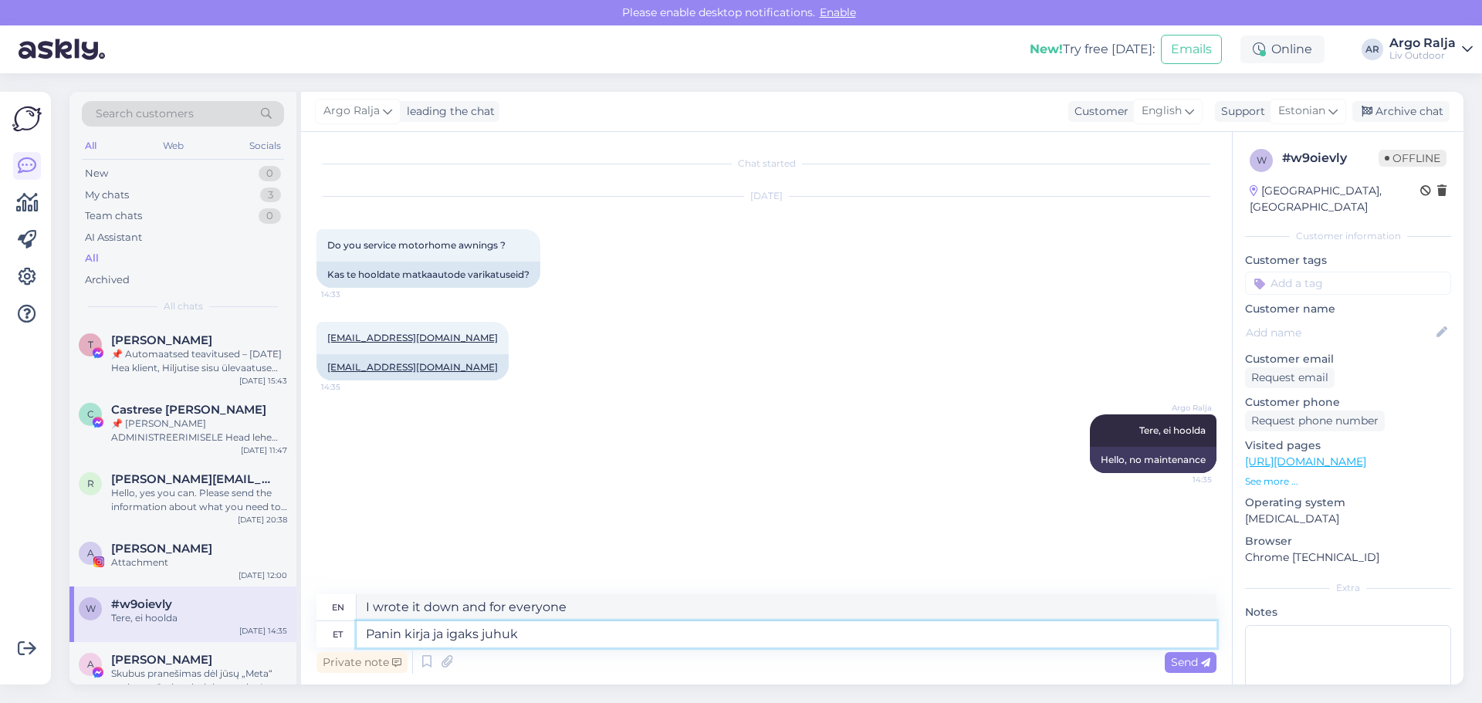
type textarea "Panin kirja ja igaks juhuks"
type textarea "I wrote it down and just in case"
type textarea "Panin kirja ja igaks juhuks b"
type textarea "I wrote it down and just in case b"
type textarea "Panin kirja ja igaks juhuks"
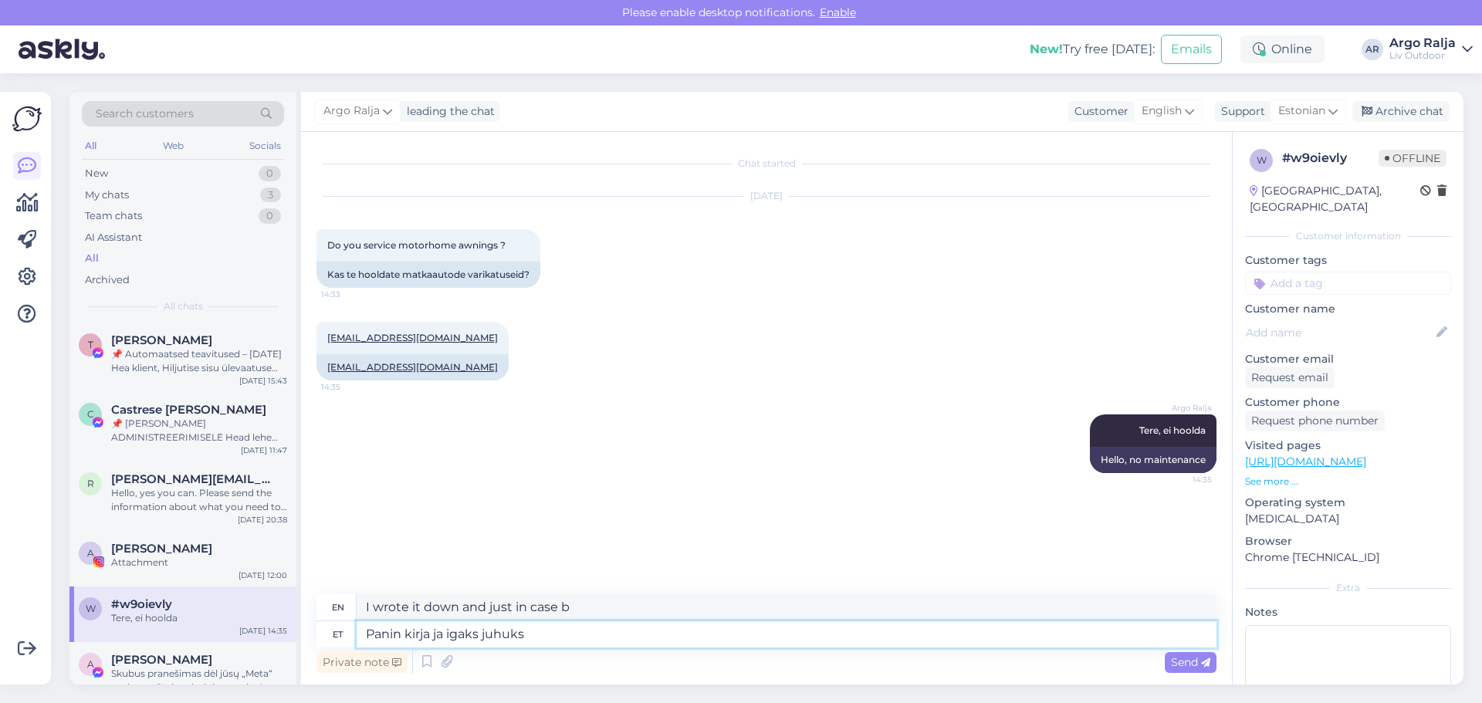
type textarea "I wrote it down and just in case"
type textarea "Panin kirja ja igaks juhuks reserveerisin"
type textarea "I wrote it down and reserved it just in case."
type textarea "Panin kirja ja igaks juhuks reserveerisin"
drag, startPoint x: 651, startPoint y: 604, endPoint x: 359, endPoint y: 604, distance: 292.5
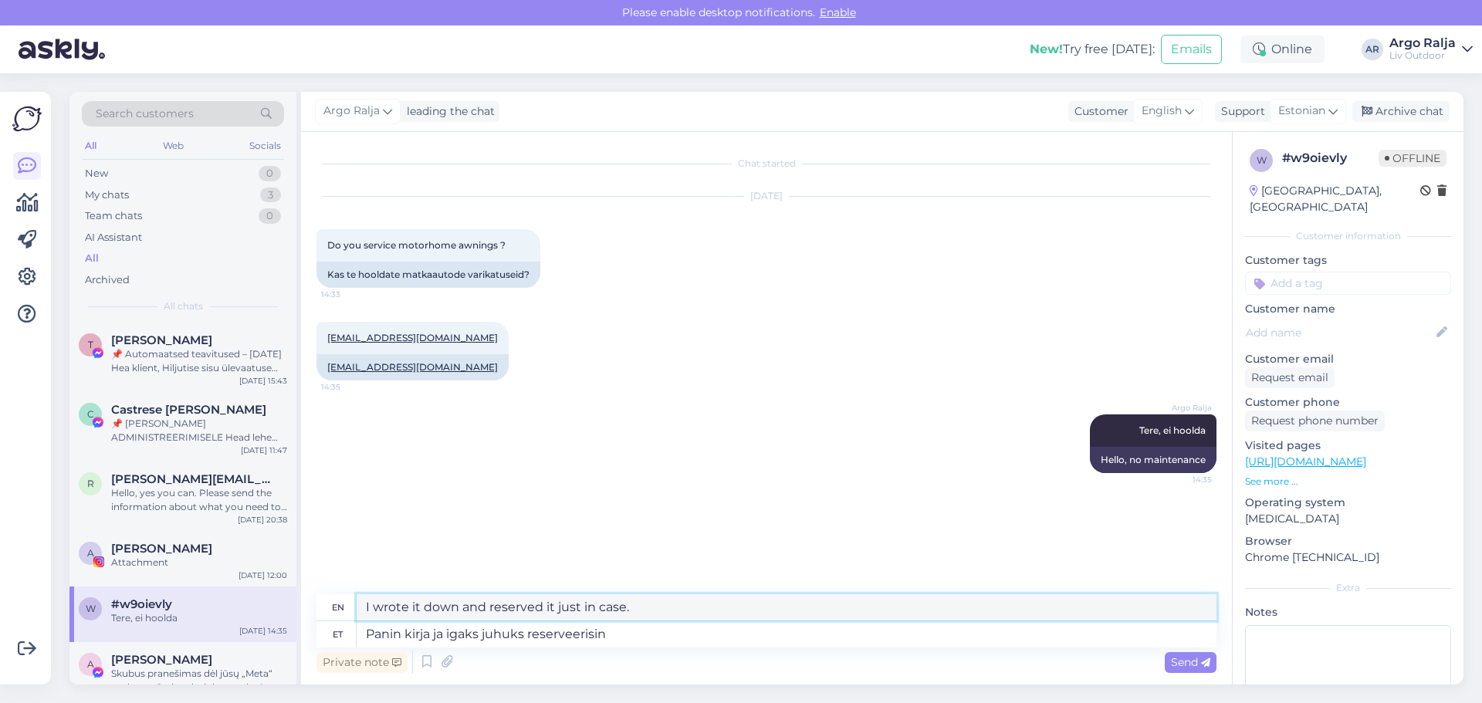
click at [359, 604] on textarea "I wrote it down and reserved it just in case." at bounding box center [787, 607] width 860 height 26
